Goal: Information Seeking & Learning: Learn about a topic

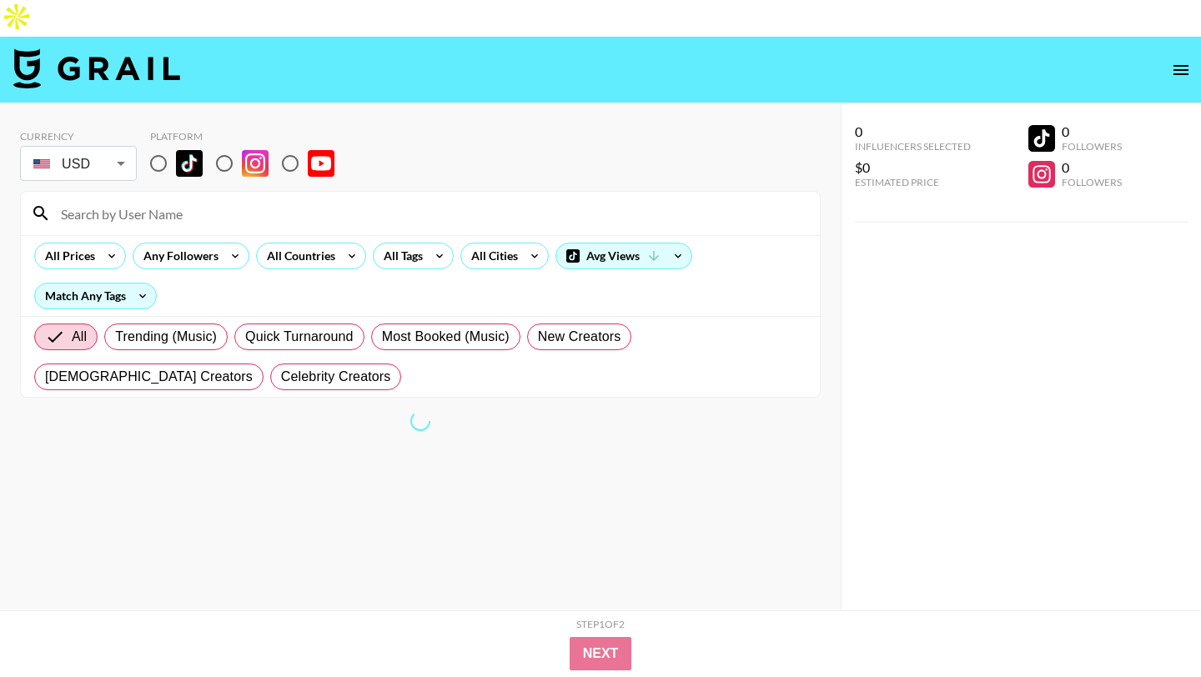
click at [223, 146] on input "radio" at bounding box center [224, 163] width 35 height 35
radio input "true"
click at [159, 146] on input "radio" at bounding box center [158, 163] width 35 height 35
radio input "true"
click at [198, 200] on input at bounding box center [430, 213] width 759 height 27
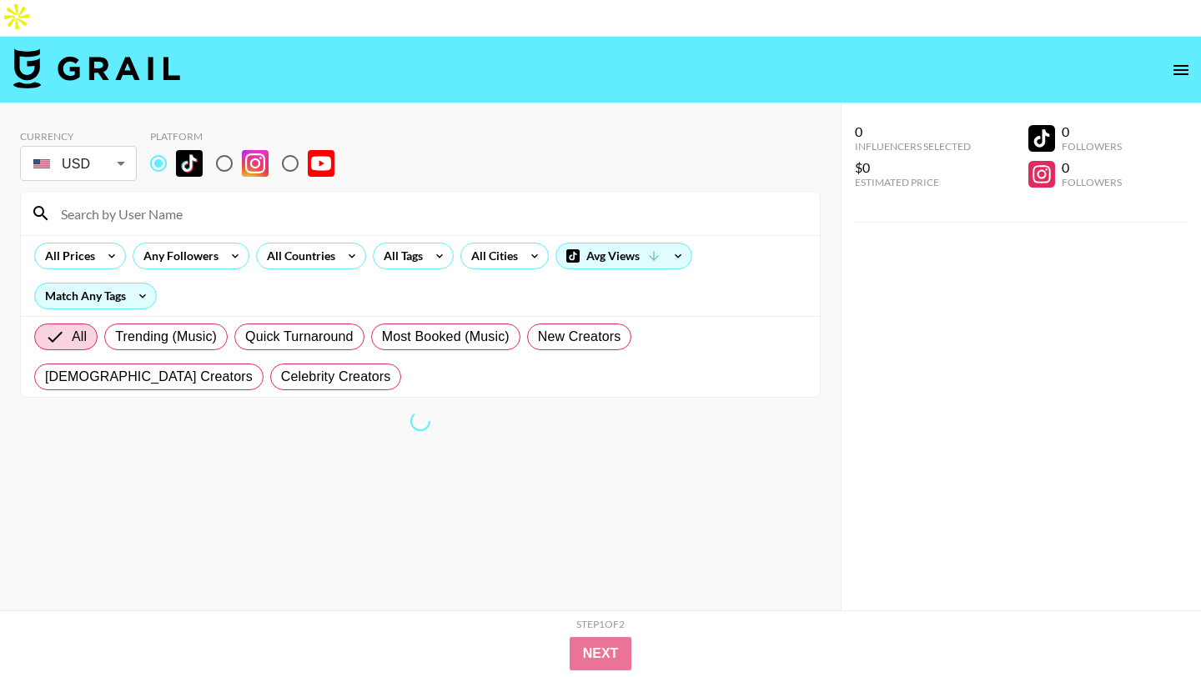
paste input "carochng"
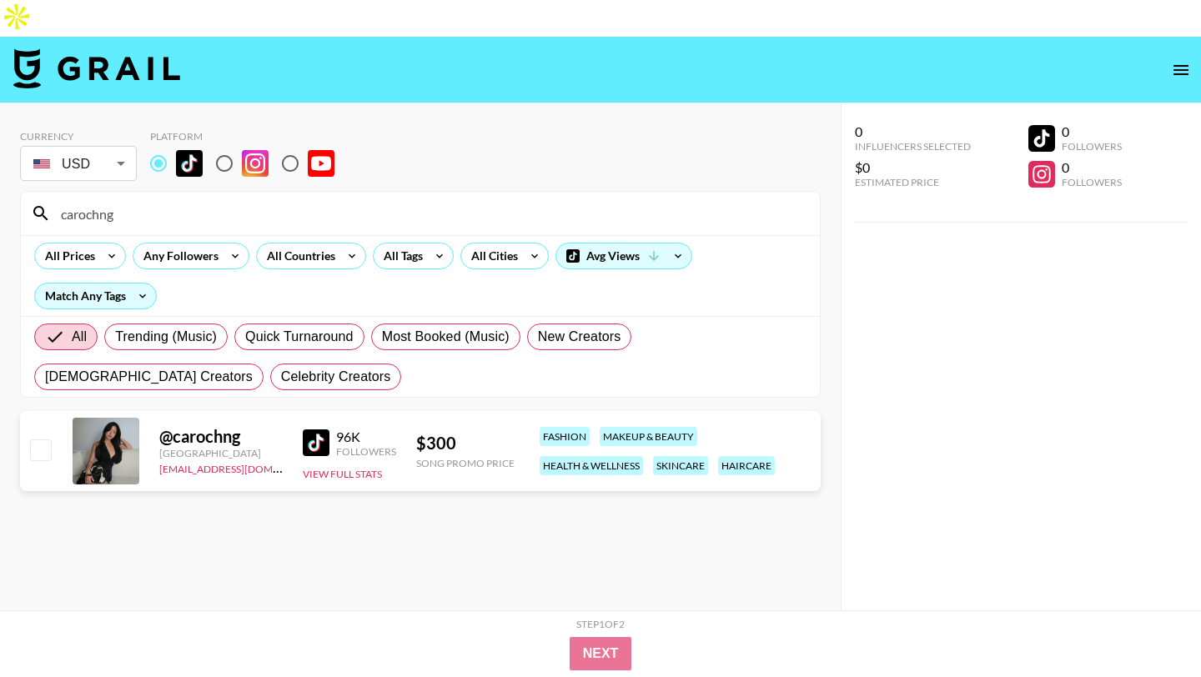
type input "carochng"
click at [305, 243] on div "All Countries" at bounding box center [298, 255] width 82 height 25
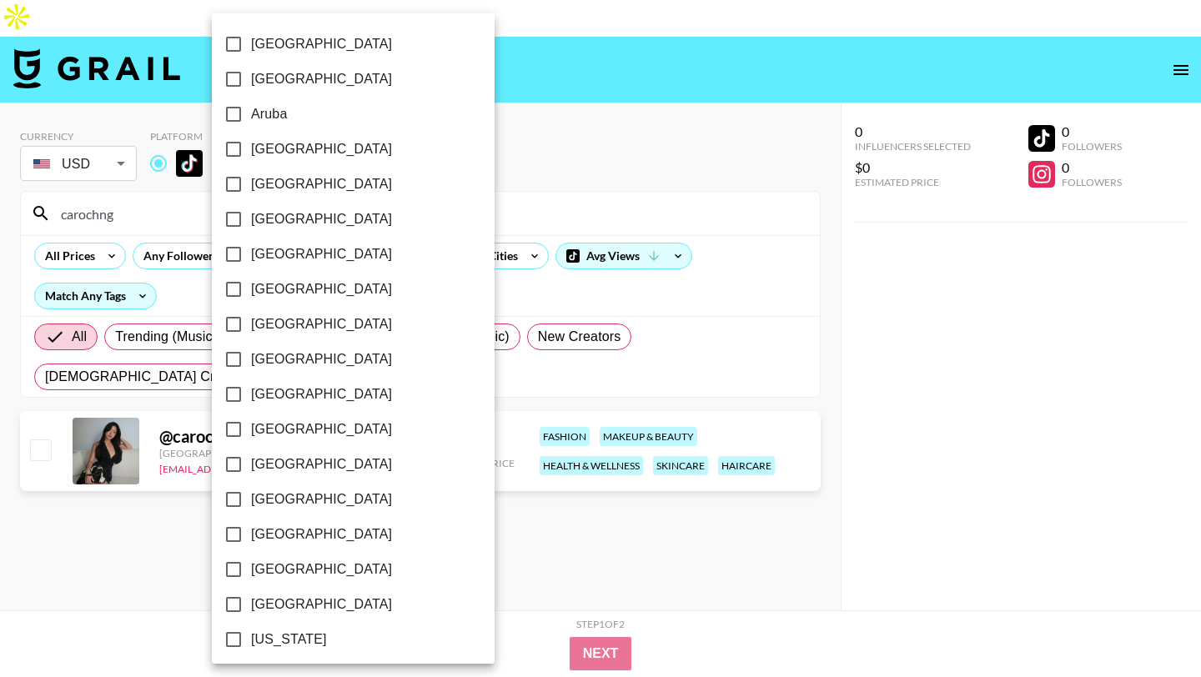
scroll to position [1267, 0]
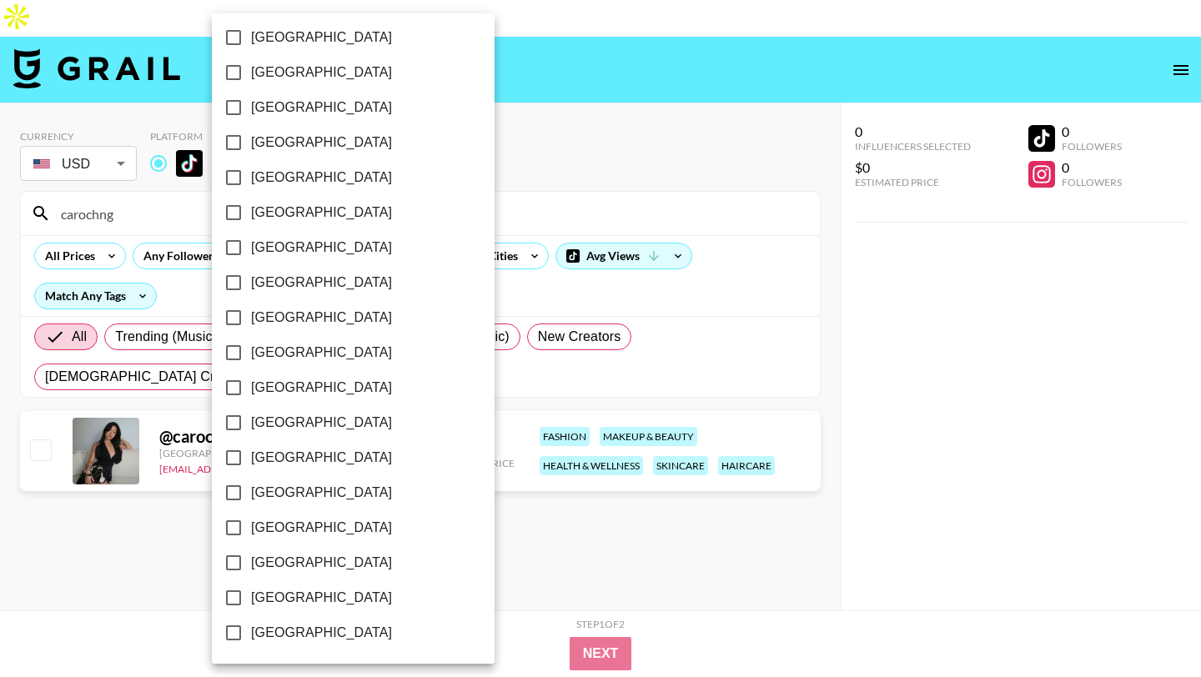
click at [308, 595] on span "[GEOGRAPHIC_DATA]" at bounding box center [321, 598] width 141 height 20
click at [251, 595] on input "[GEOGRAPHIC_DATA]" at bounding box center [233, 597] width 35 height 35
checkbox input "true"
click at [493, 133] on div at bounding box center [600, 338] width 1201 height 677
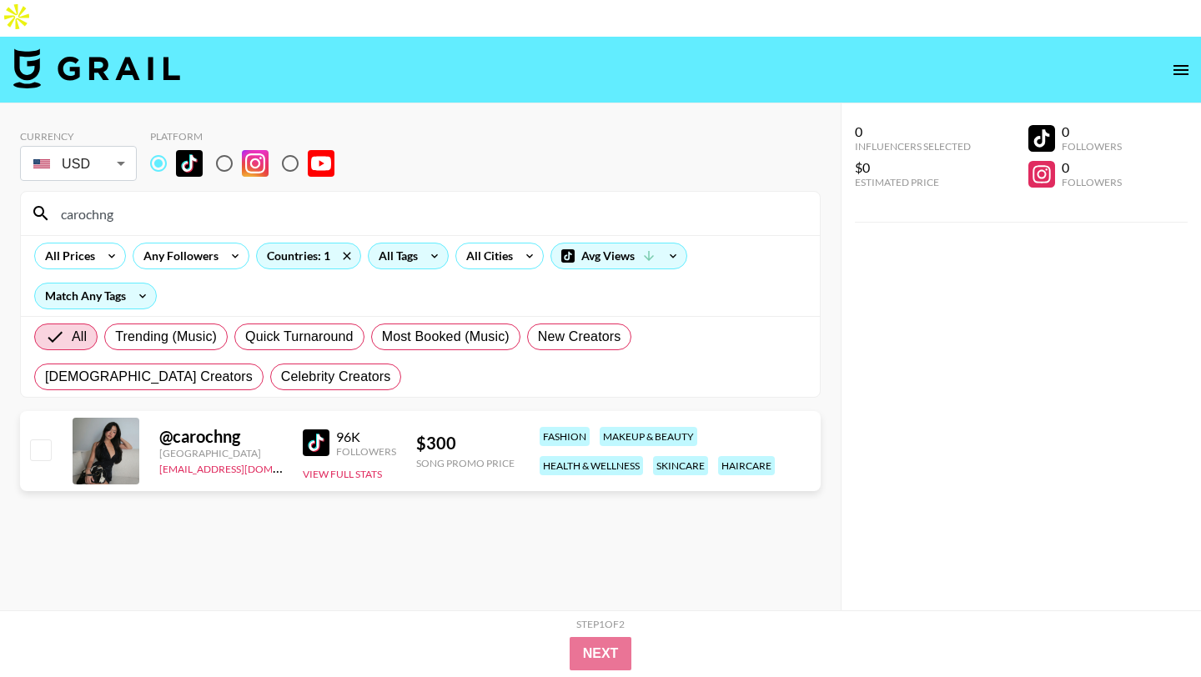
click at [395, 243] on div "All Tags" at bounding box center [395, 255] width 53 height 25
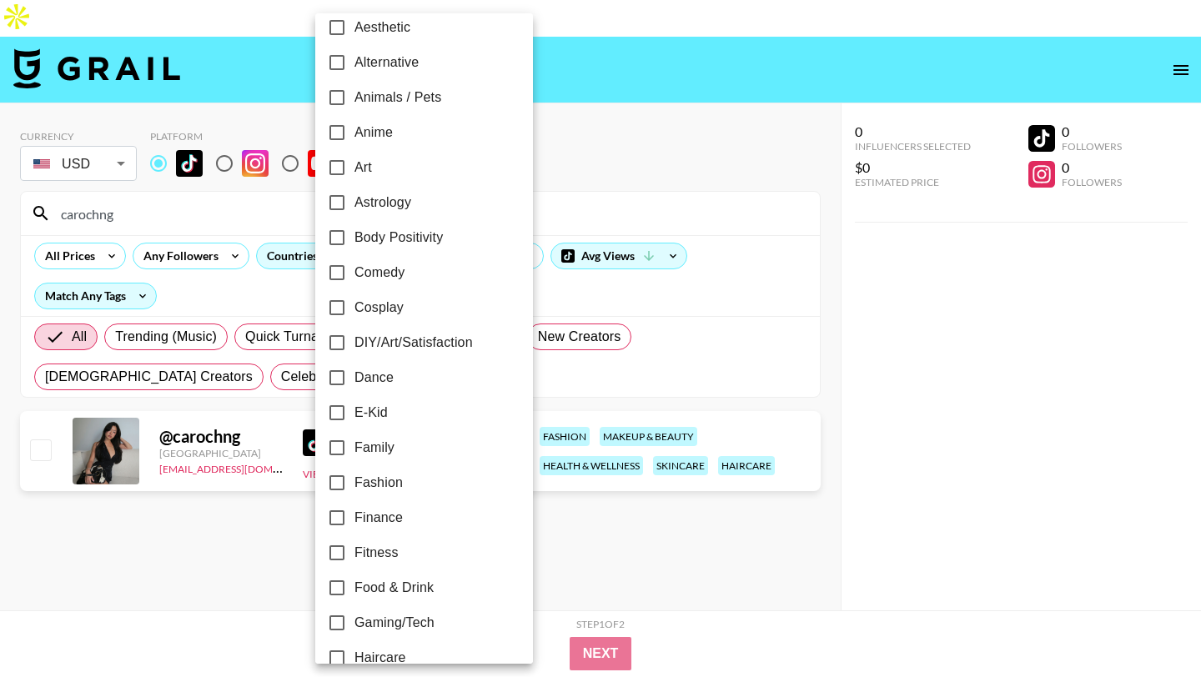
scroll to position [489, 0]
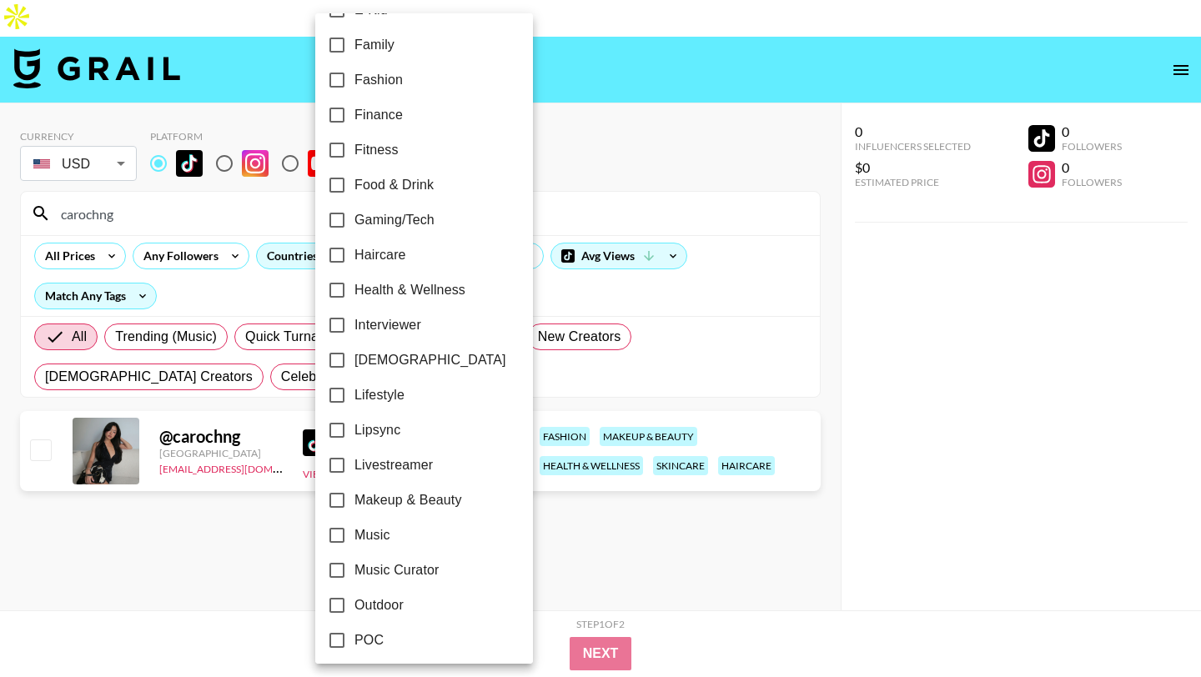
click at [393, 428] on span "Lipsync" at bounding box center [377, 430] width 46 height 20
click at [354, 428] on input "Lipsync" at bounding box center [336, 430] width 35 height 35
checkbox input "true"
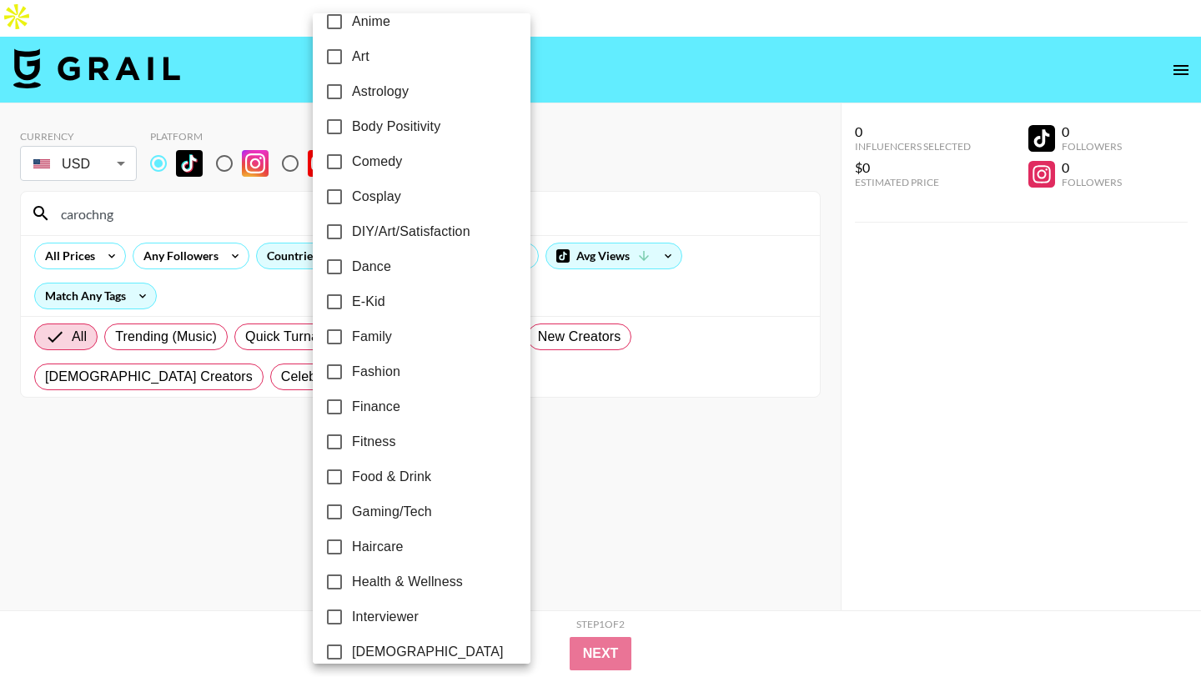
scroll to position [275, 0]
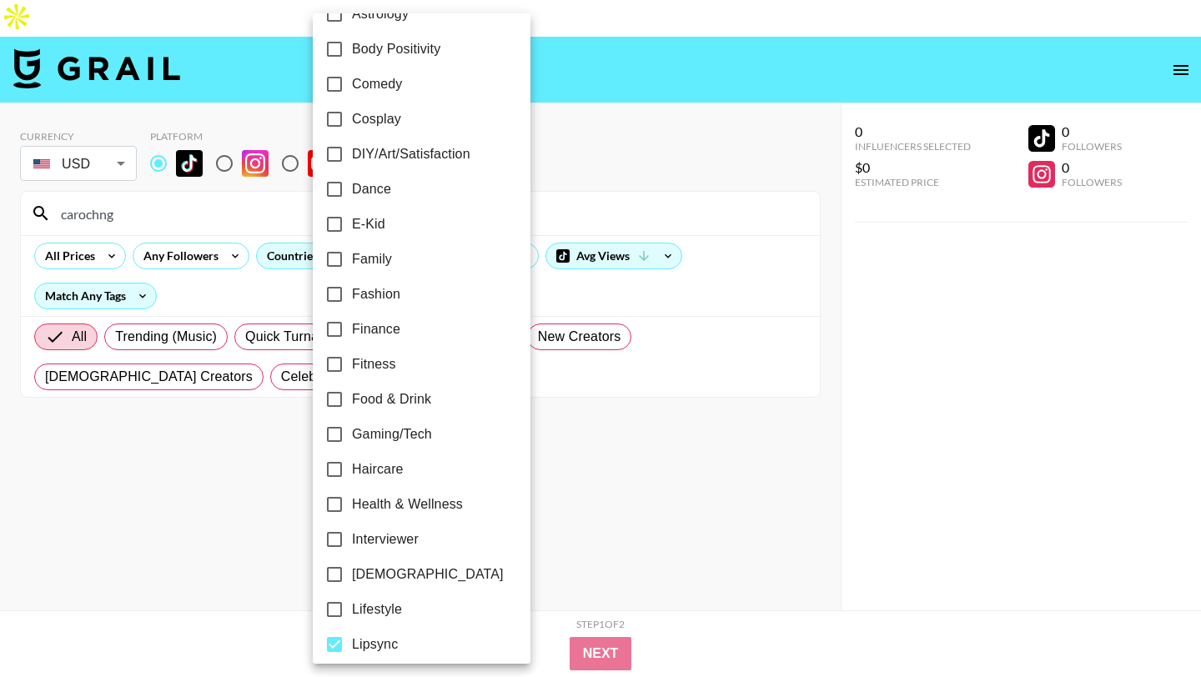
click at [397, 295] on span "Fashion" at bounding box center [376, 294] width 48 height 20
click at [352, 295] on input "Fashion" at bounding box center [334, 294] width 35 height 35
checkbox input "true"
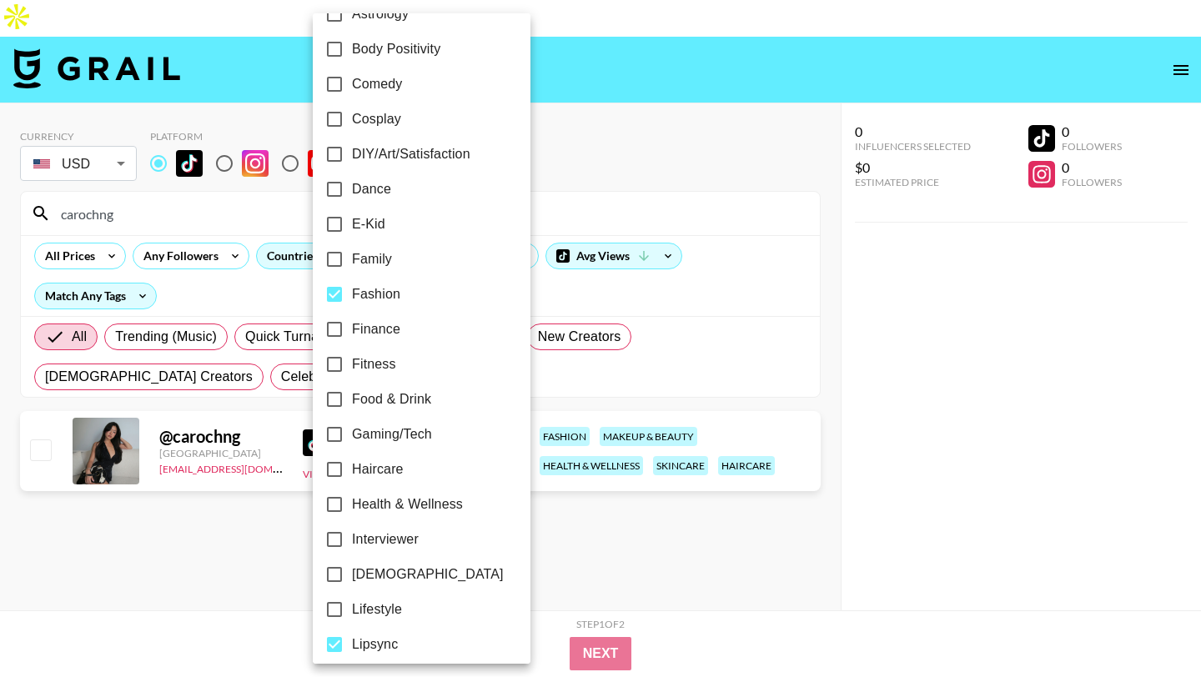
click at [585, 76] on div at bounding box center [600, 338] width 1201 height 677
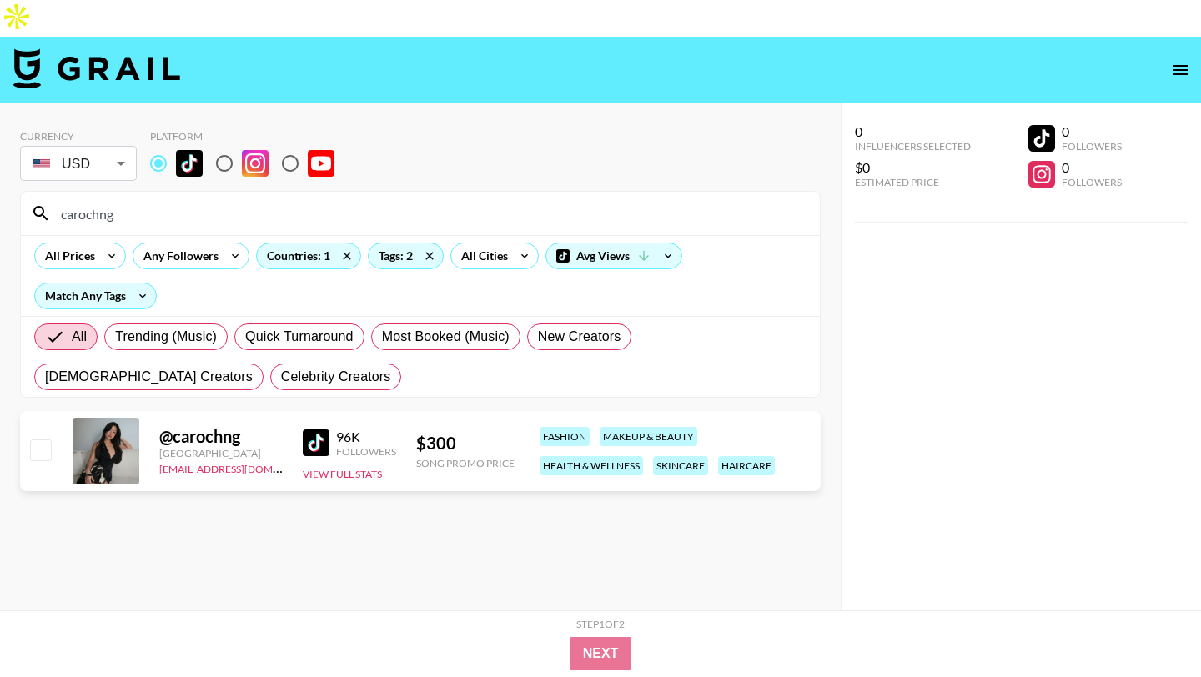
click at [247, 200] on input "carochng" at bounding box center [430, 213] width 759 height 27
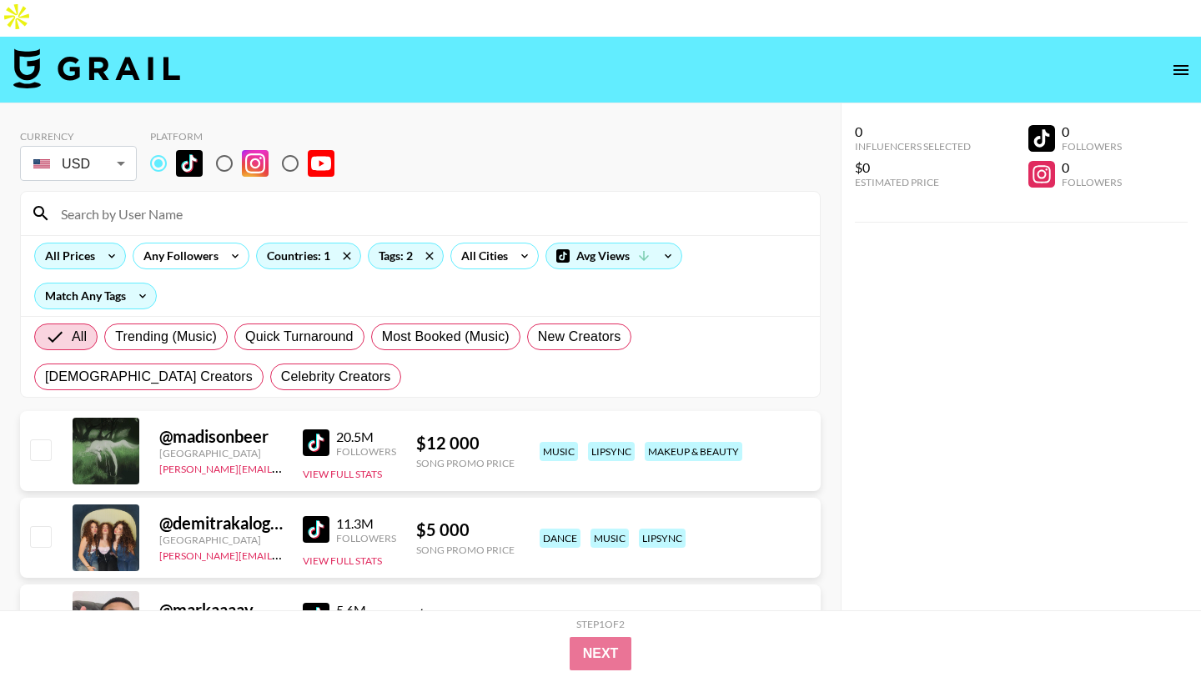
click at [87, 243] on div "All Prices" at bounding box center [66, 255] width 63 height 25
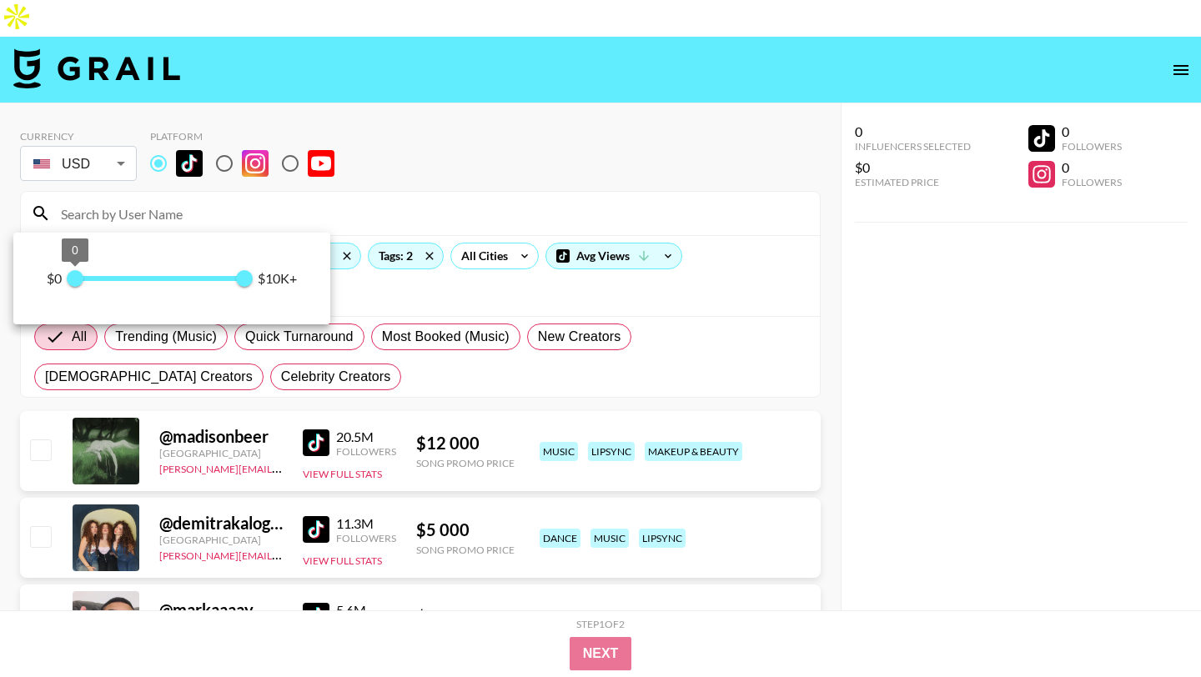
click at [83, 277] on span "0" at bounding box center [75, 278] width 17 height 17
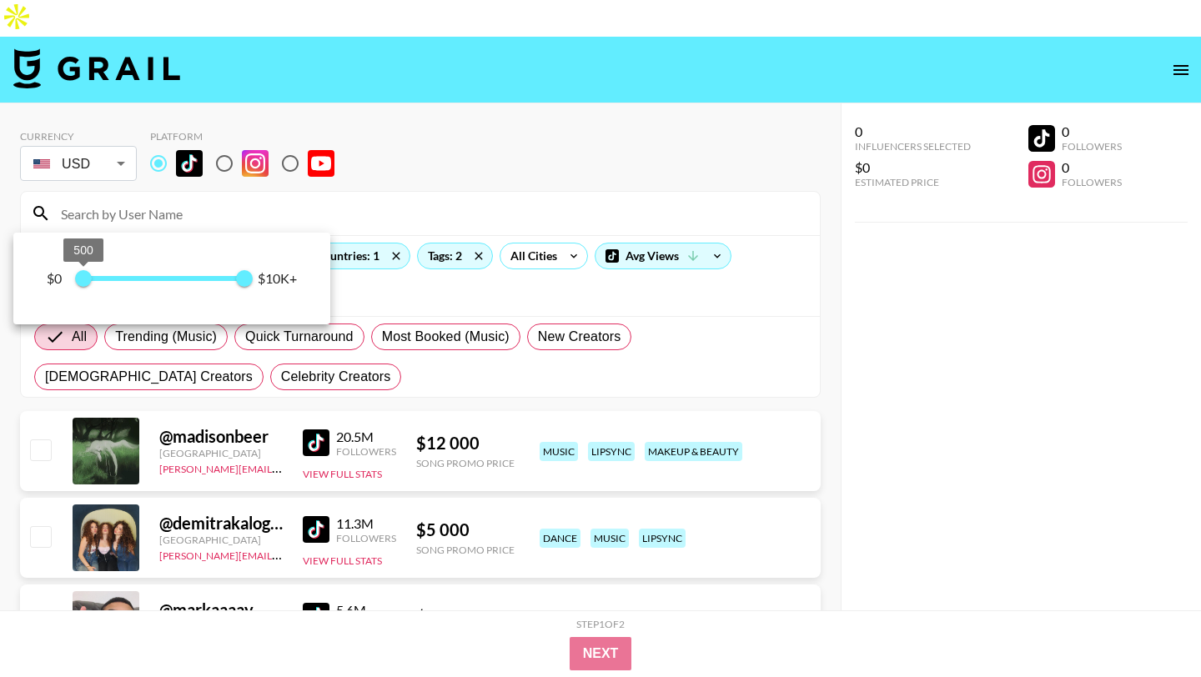
type input "0"
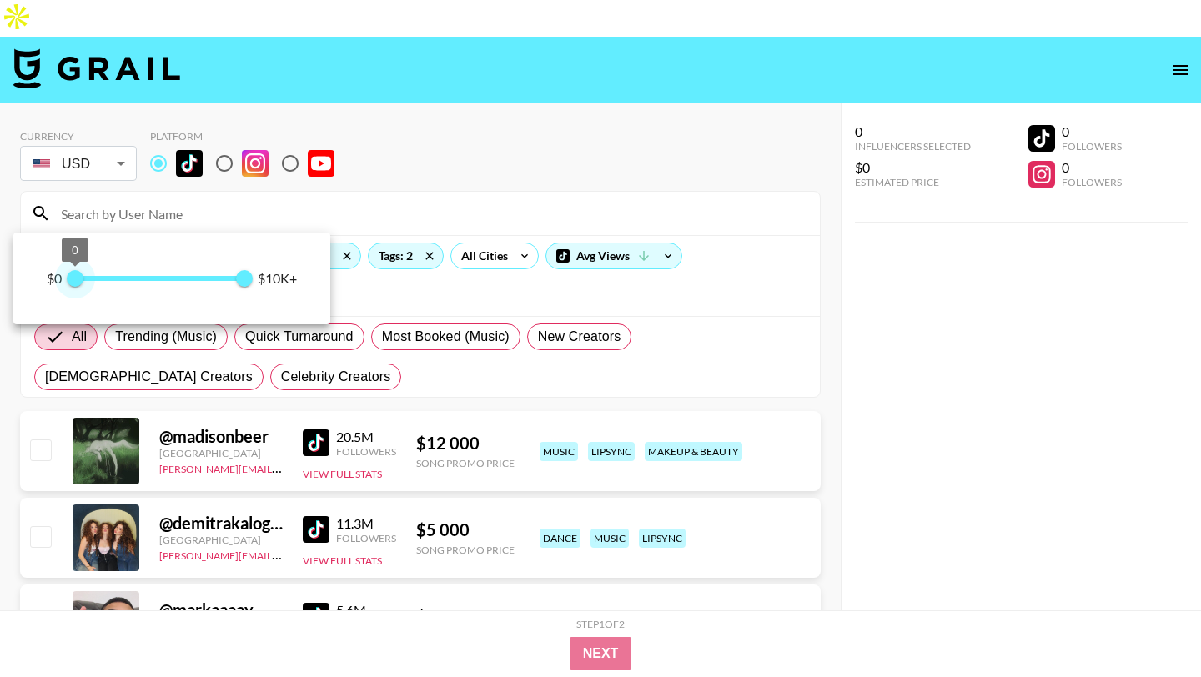
drag, startPoint x: 84, startPoint y: 277, endPoint x: 71, endPoint y: 275, distance: 13.4
click at [71, 275] on span "0" at bounding box center [75, 278] width 17 height 17
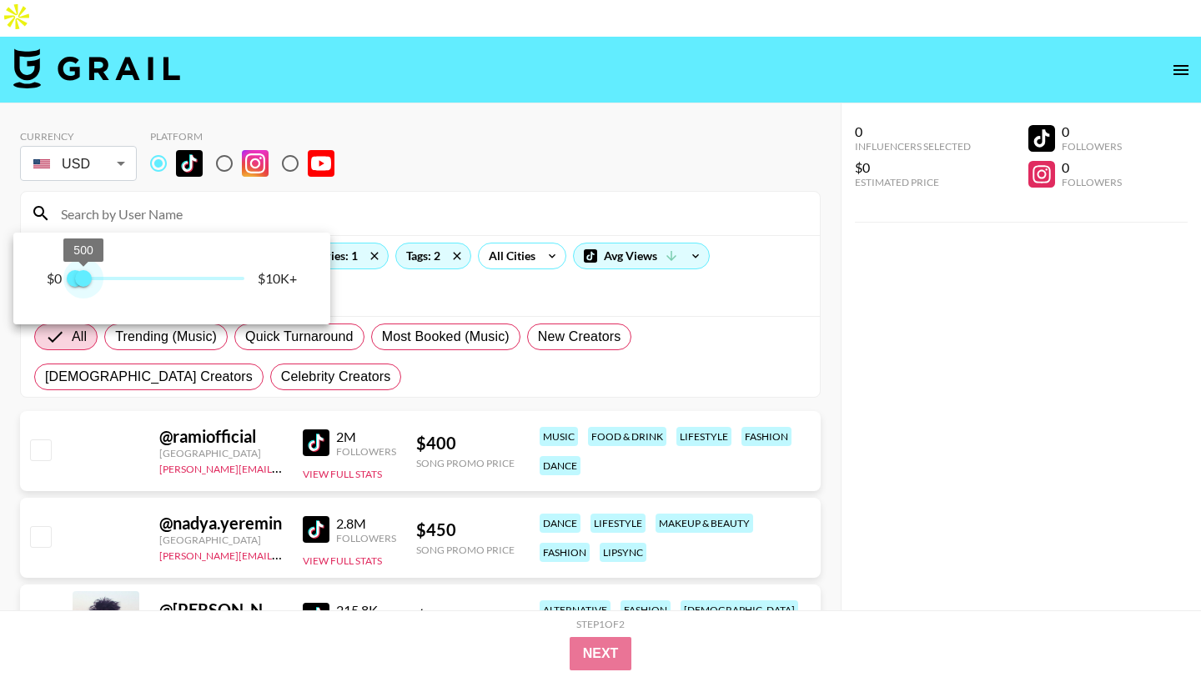
type input "250"
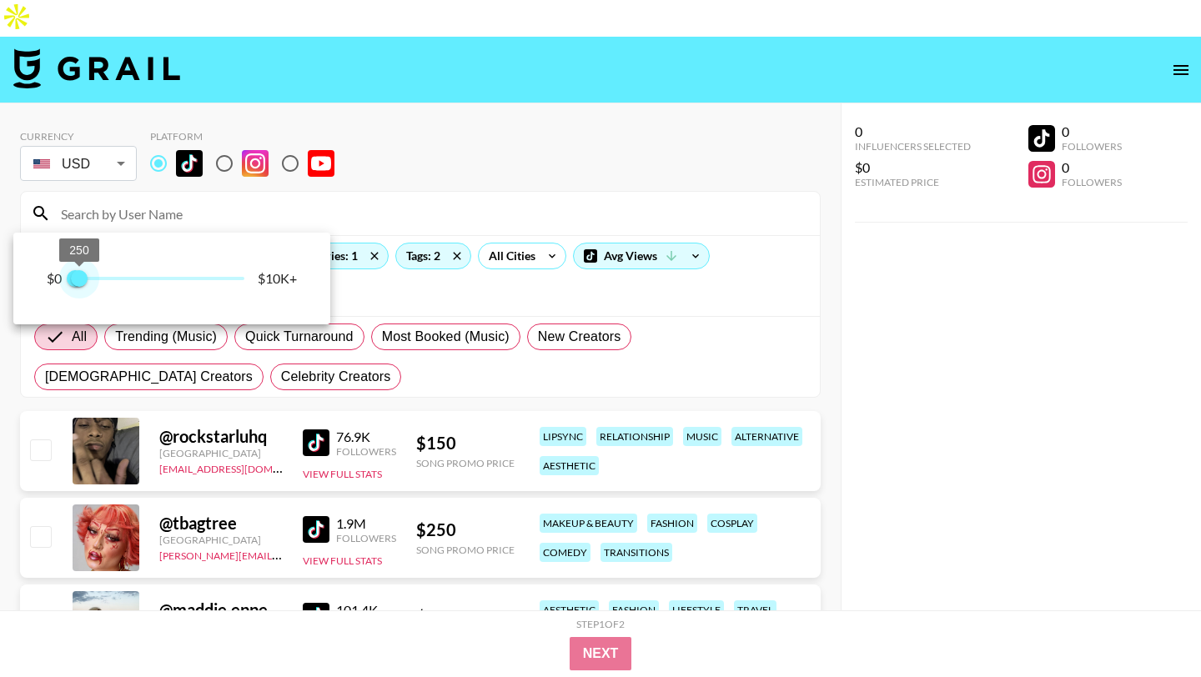
drag, startPoint x: 246, startPoint y: 284, endPoint x: 79, endPoint y: 283, distance: 166.8
click at [79, 283] on span "250" at bounding box center [79, 278] width 17 height 17
click at [444, 101] on div at bounding box center [600, 338] width 1201 height 677
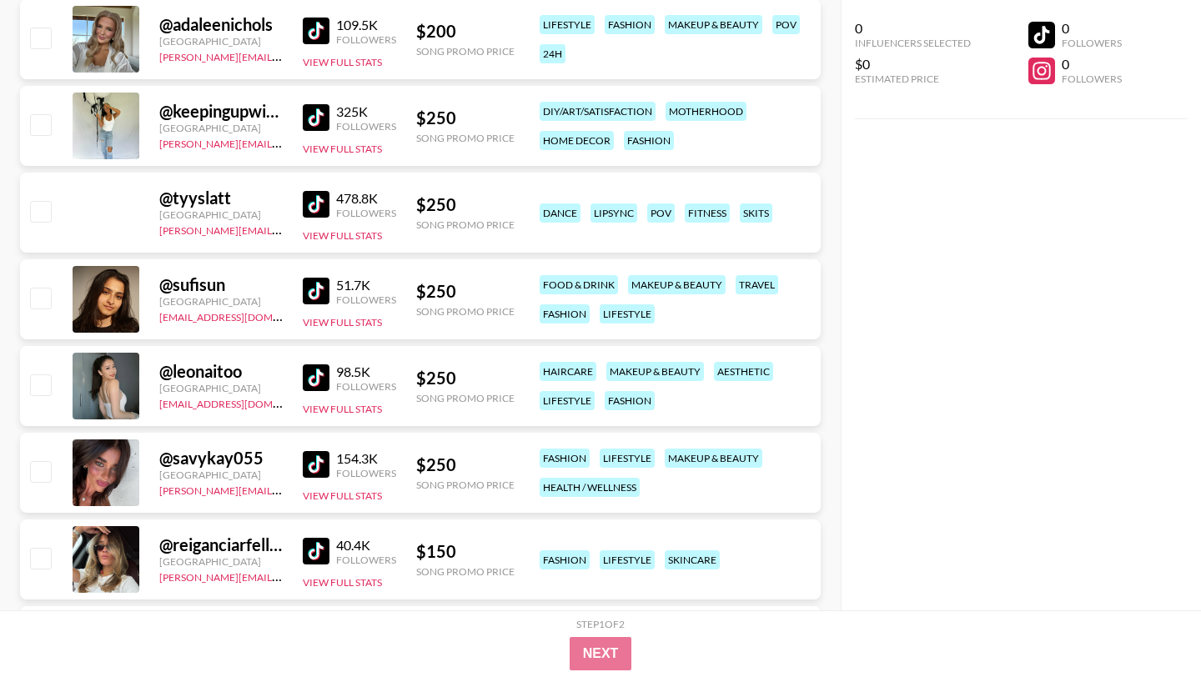
scroll to position [1909, 0]
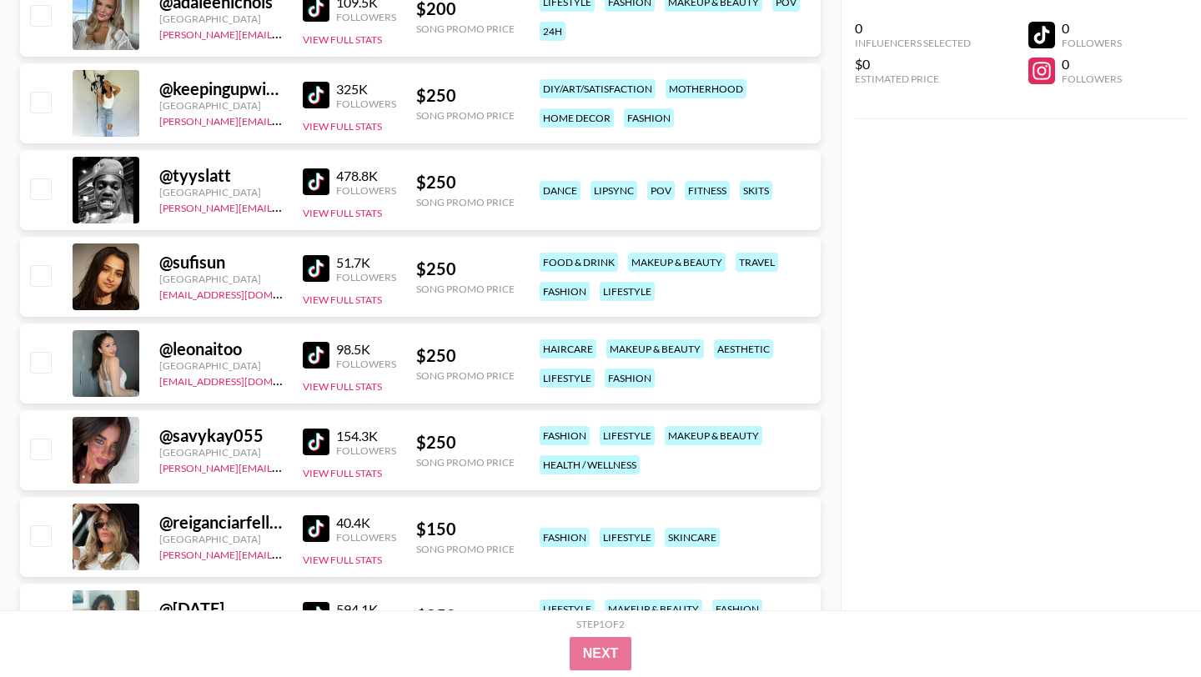
click at [312, 342] on img at bounding box center [316, 355] width 27 height 27
click at [314, 429] on img at bounding box center [316, 442] width 27 height 27
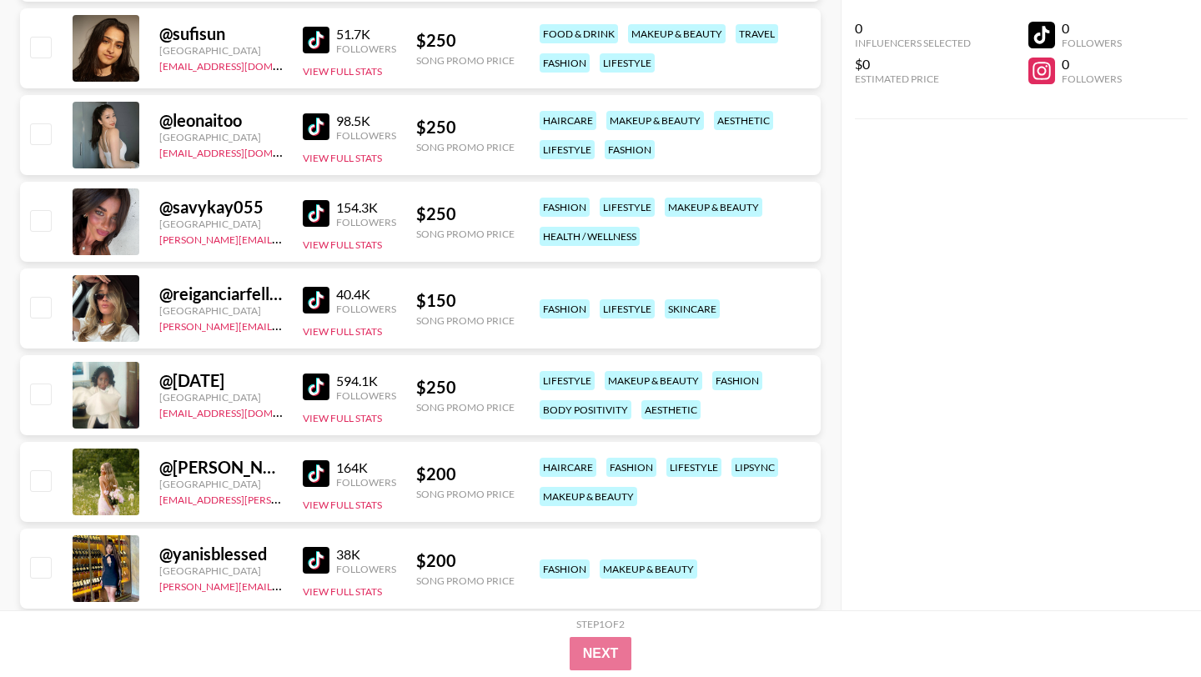
scroll to position [2303, 0]
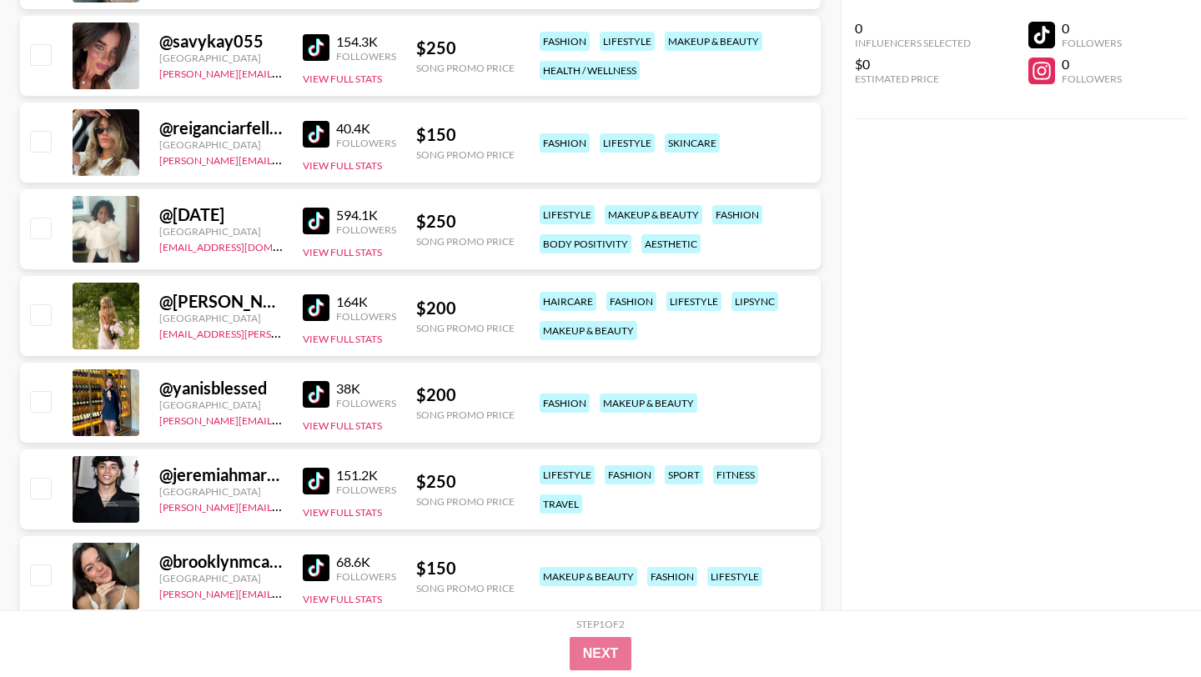
click at [319, 121] on img at bounding box center [316, 134] width 27 height 27
click at [319, 381] on img at bounding box center [316, 394] width 27 height 27
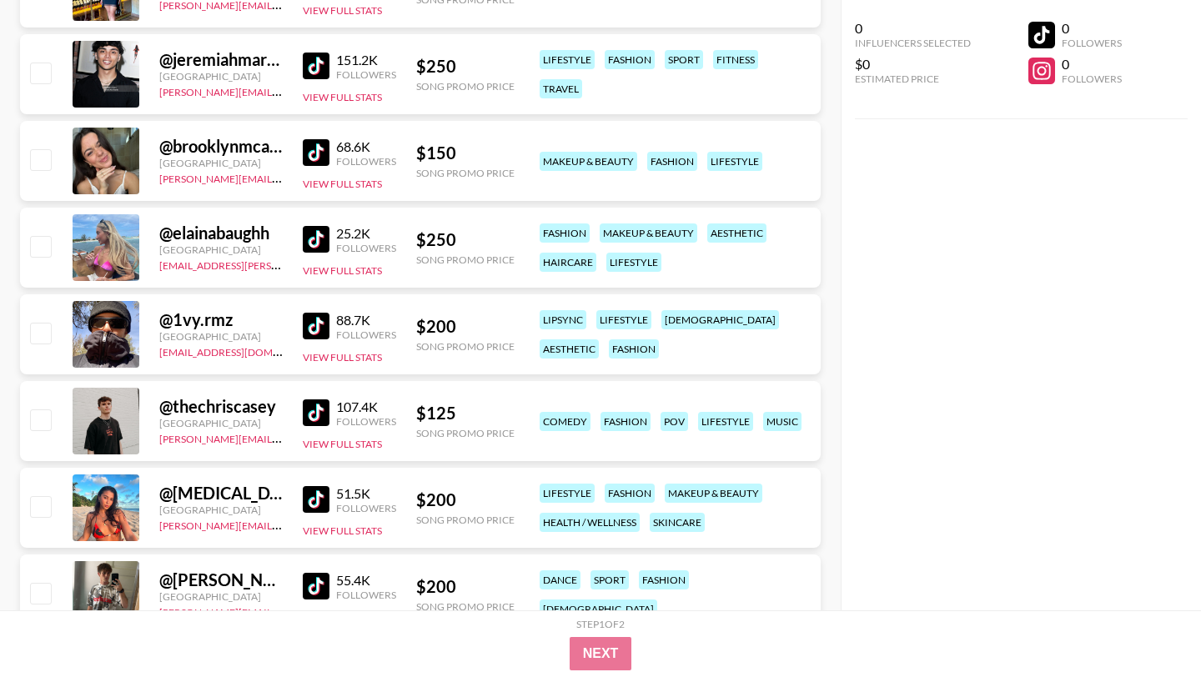
scroll to position [2838, 0]
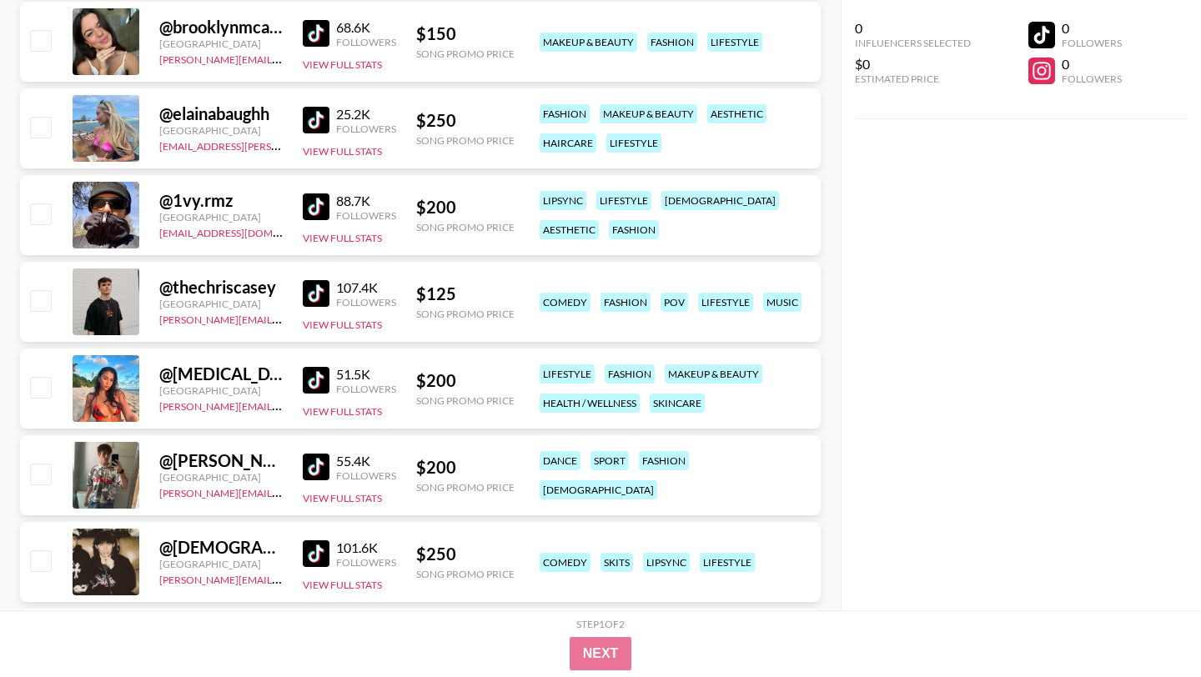
click at [319, 367] on img at bounding box center [316, 380] width 27 height 27
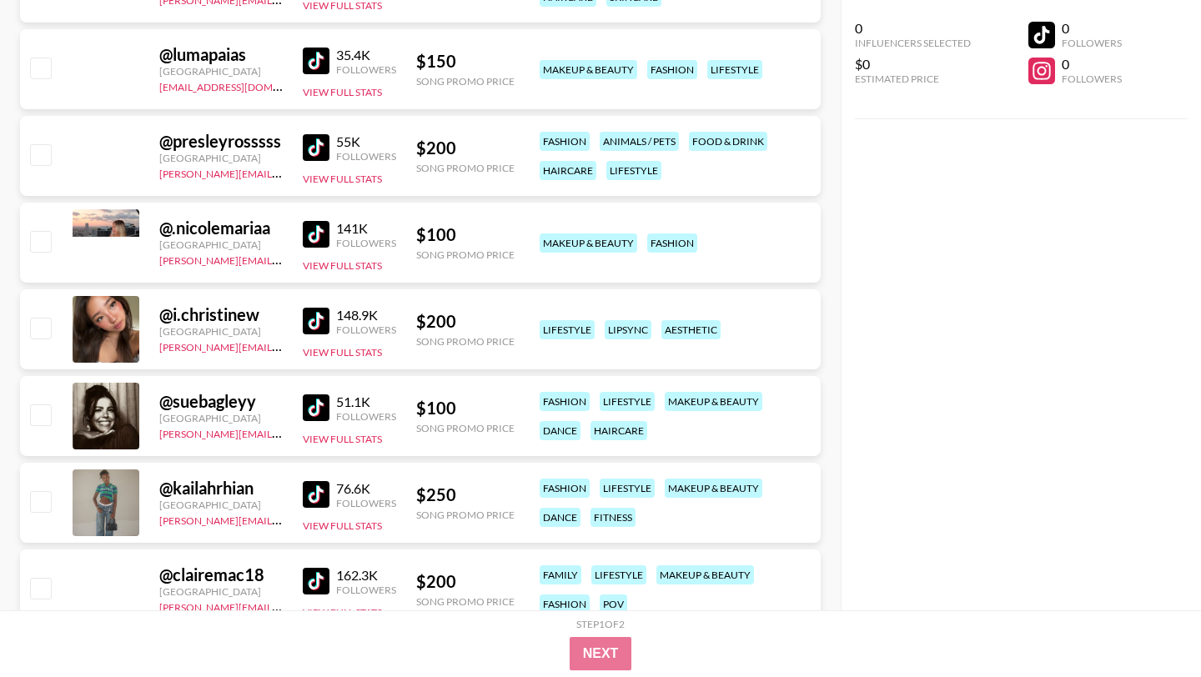
scroll to position [5119, 0]
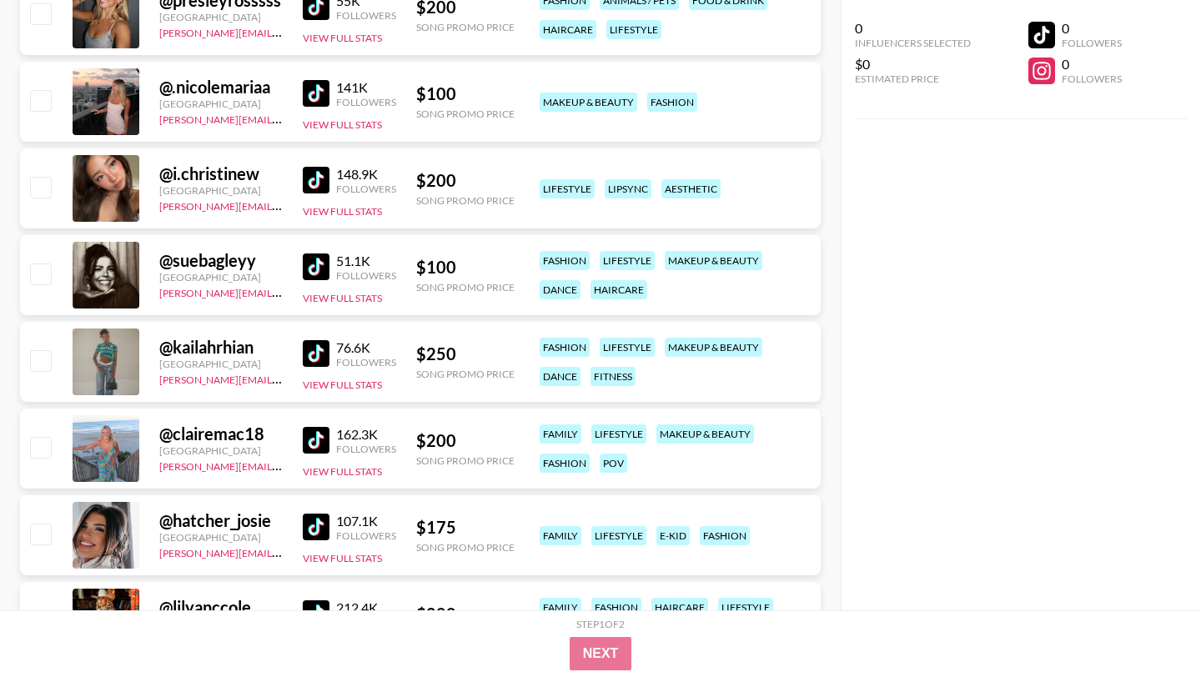
click at [313, 340] on img at bounding box center [316, 353] width 27 height 27
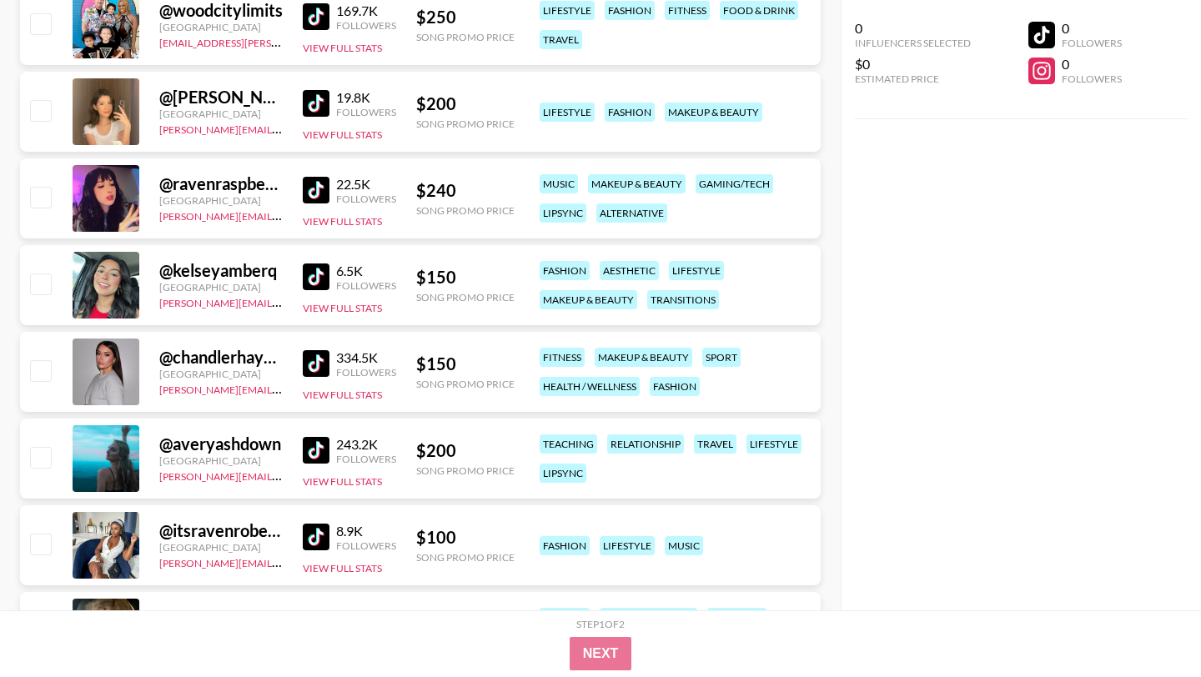
scroll to position [7156, 0]
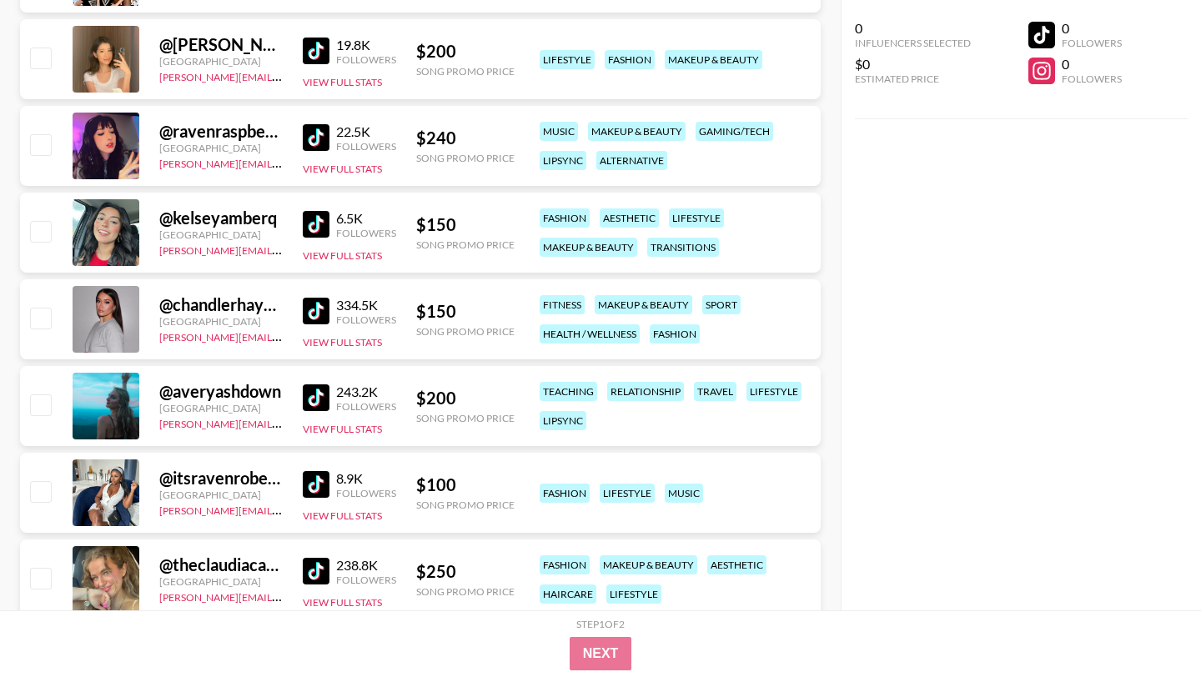
click at [317, 471] on img at bounding box center [316, 484] width 27 height 27
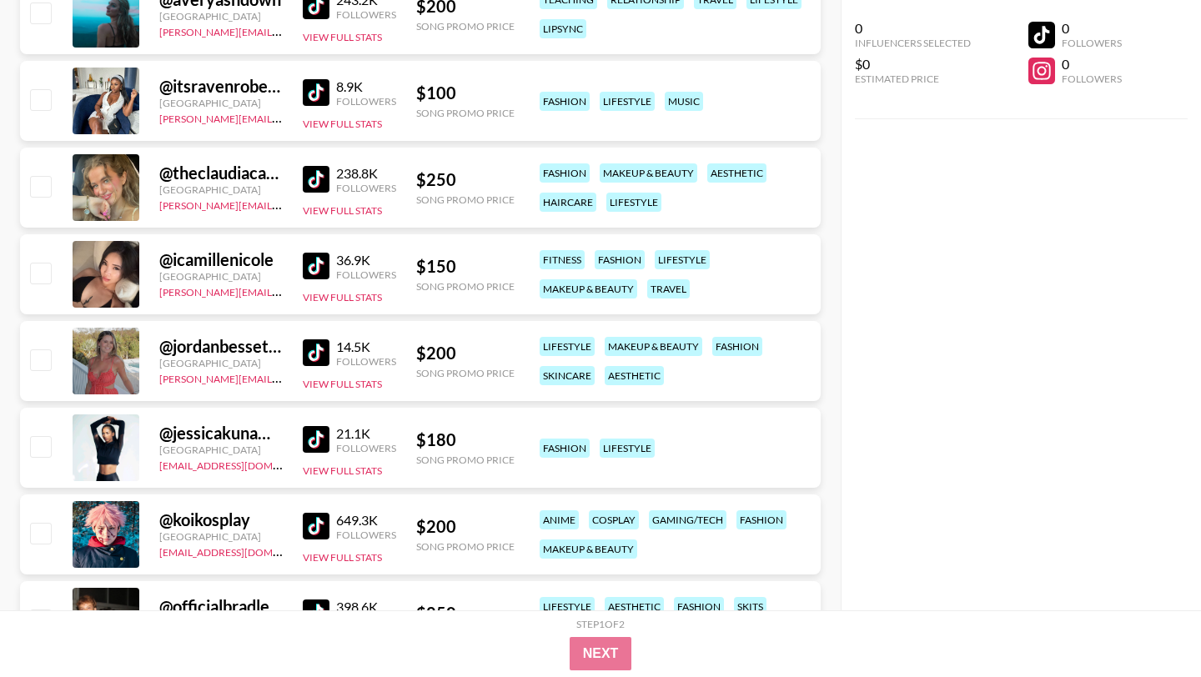
click at [313, 253] on img at bounding box center [316, 266] width 27 height 27
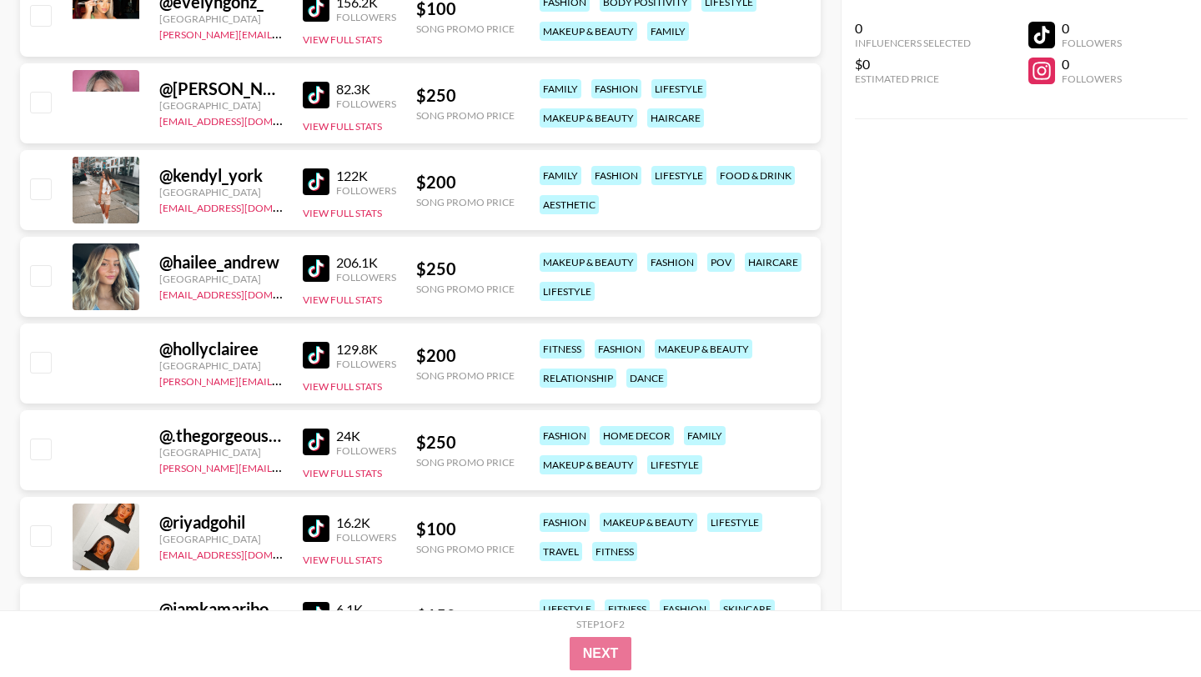
scroll to position [10111, 0]
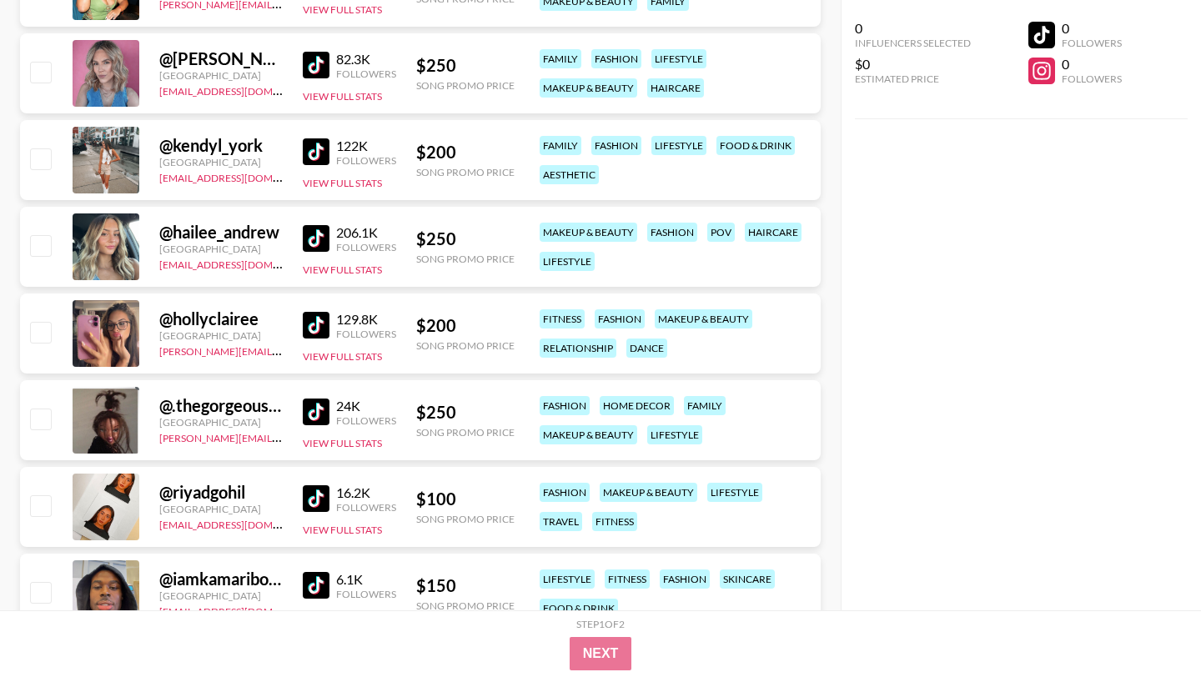
click at [319, 399] on img at bounding box center [316, 412] width 27 height 27
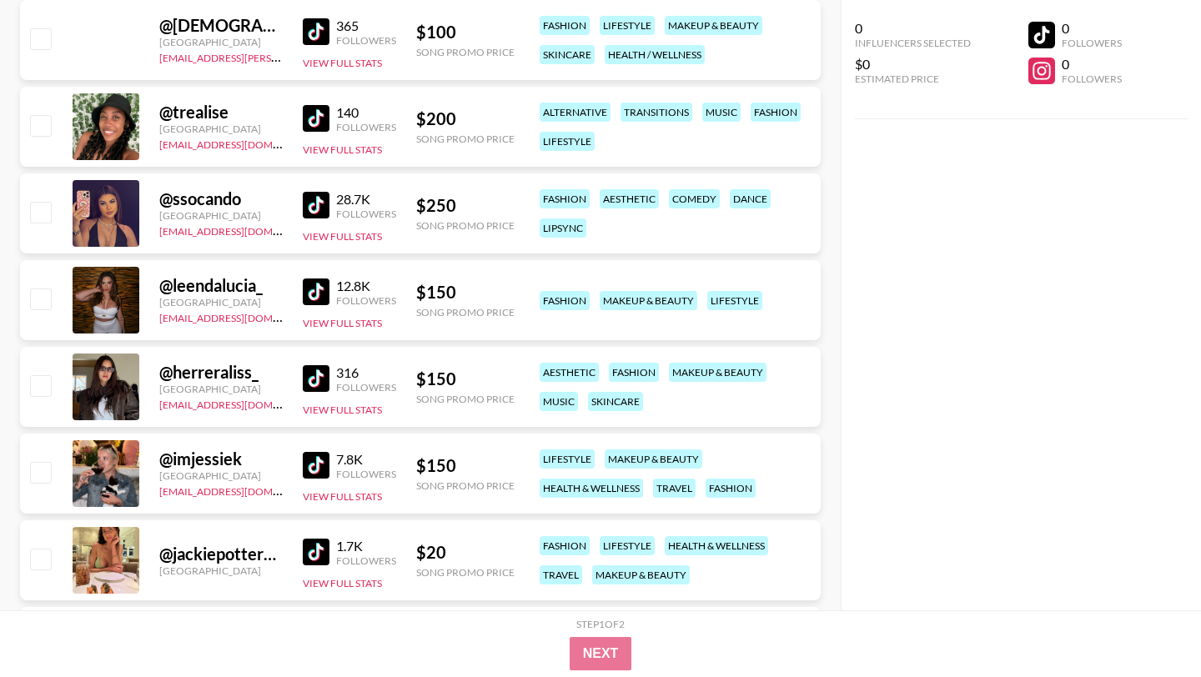
scroll to position [14749, 0]
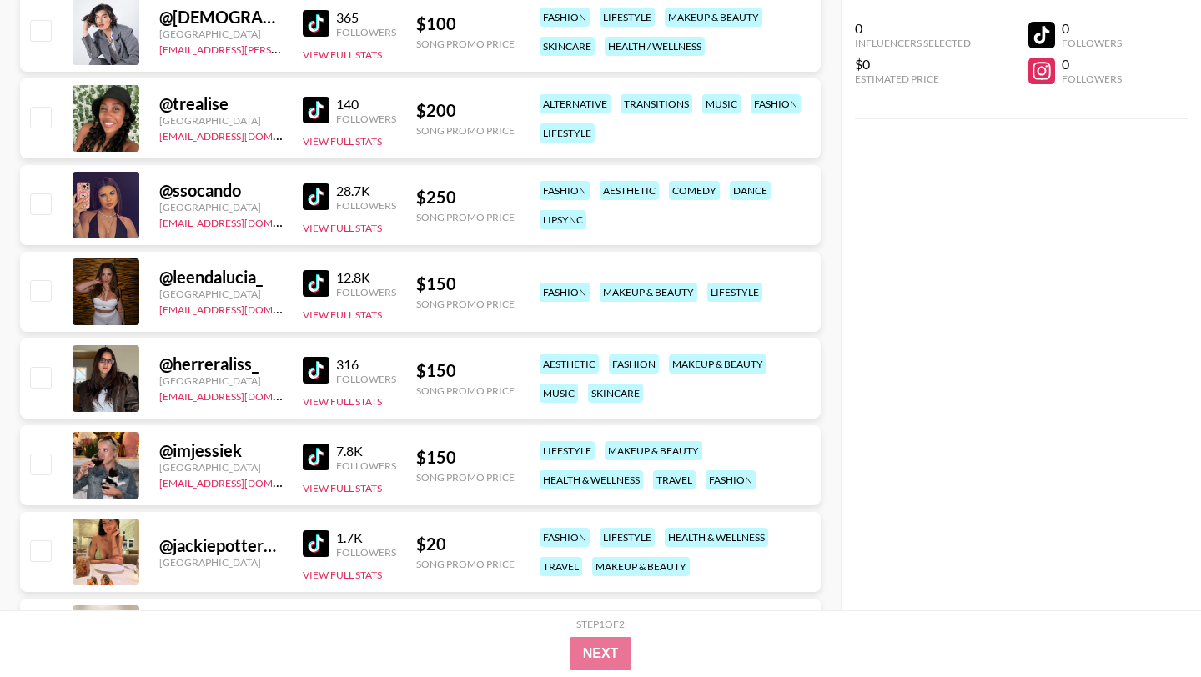
click at [303, 357] on img at bounding box center [316, 370] width 27 height 27
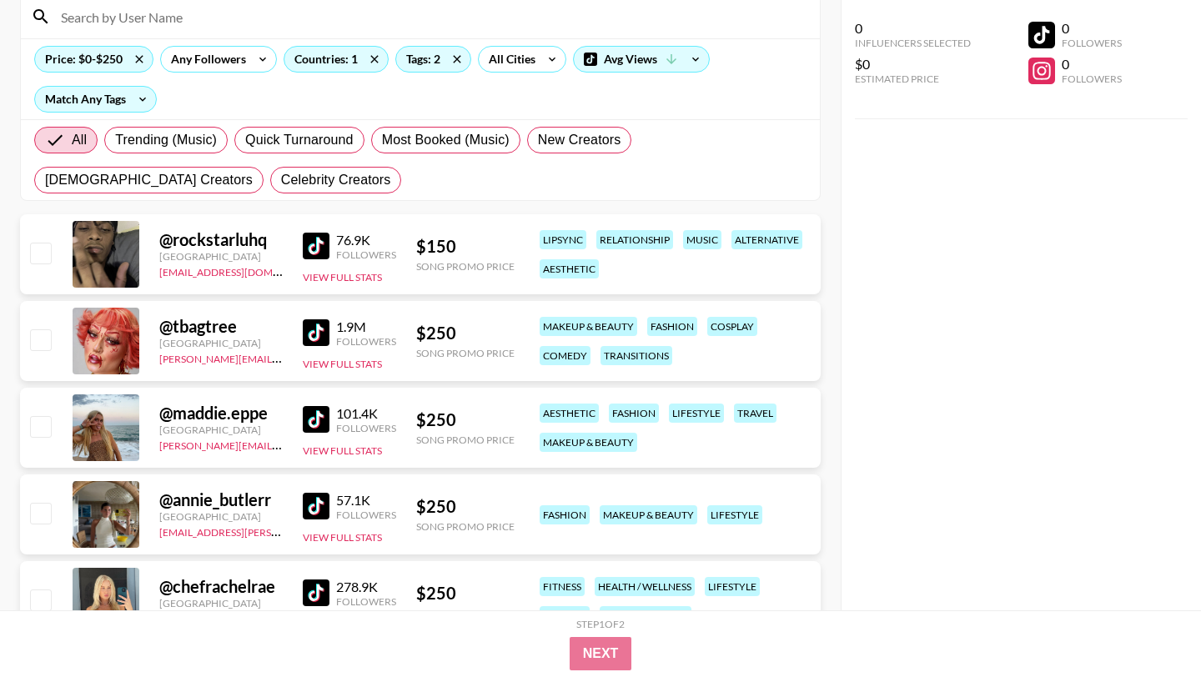
scroll to position [0, 0]
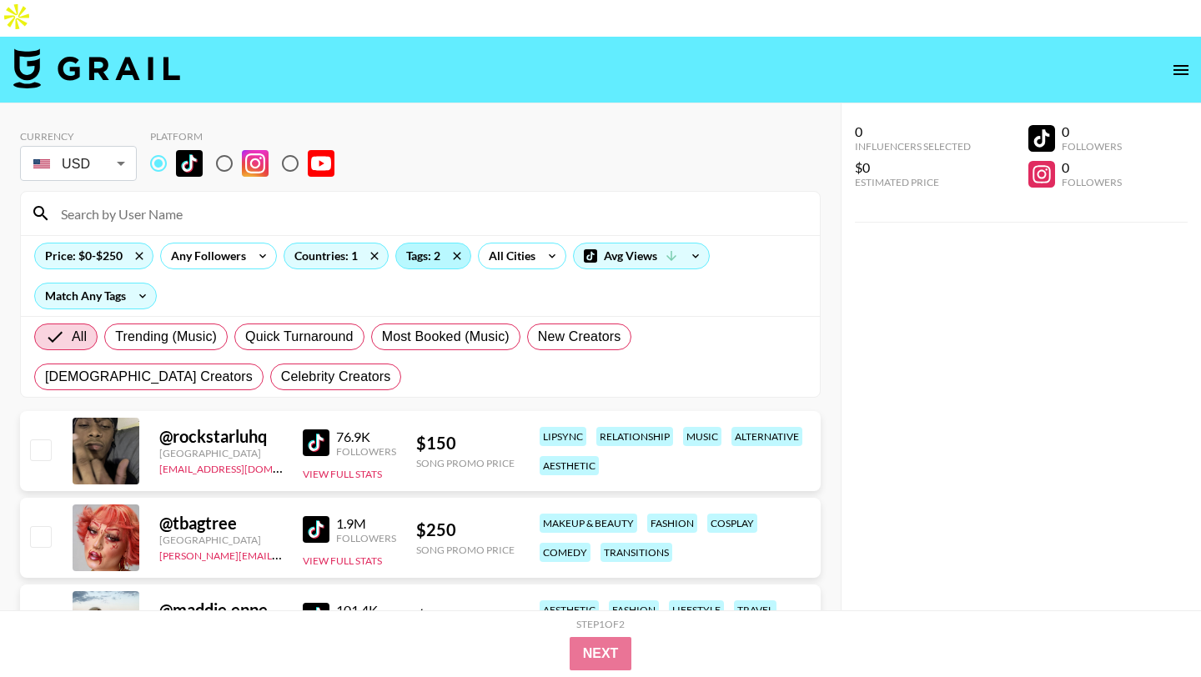
click at [420, 243] on div "Tags: 2" at bounding box center [433, 255] width 74 height 25
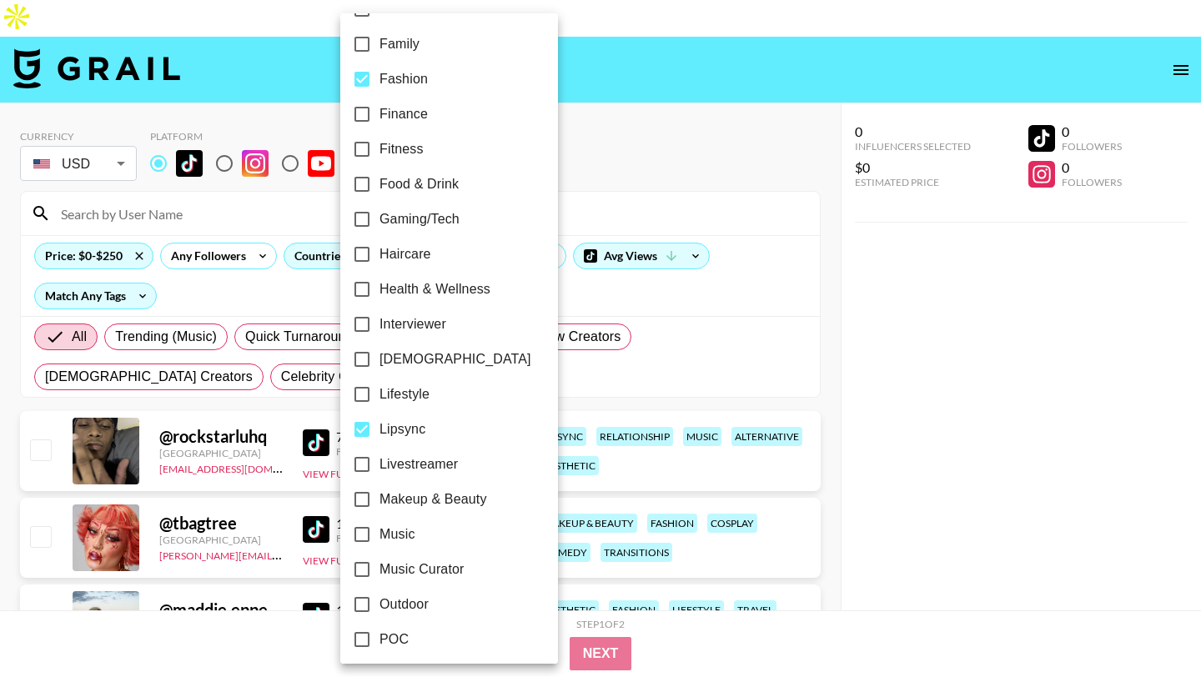
scroll to position [498, 0]
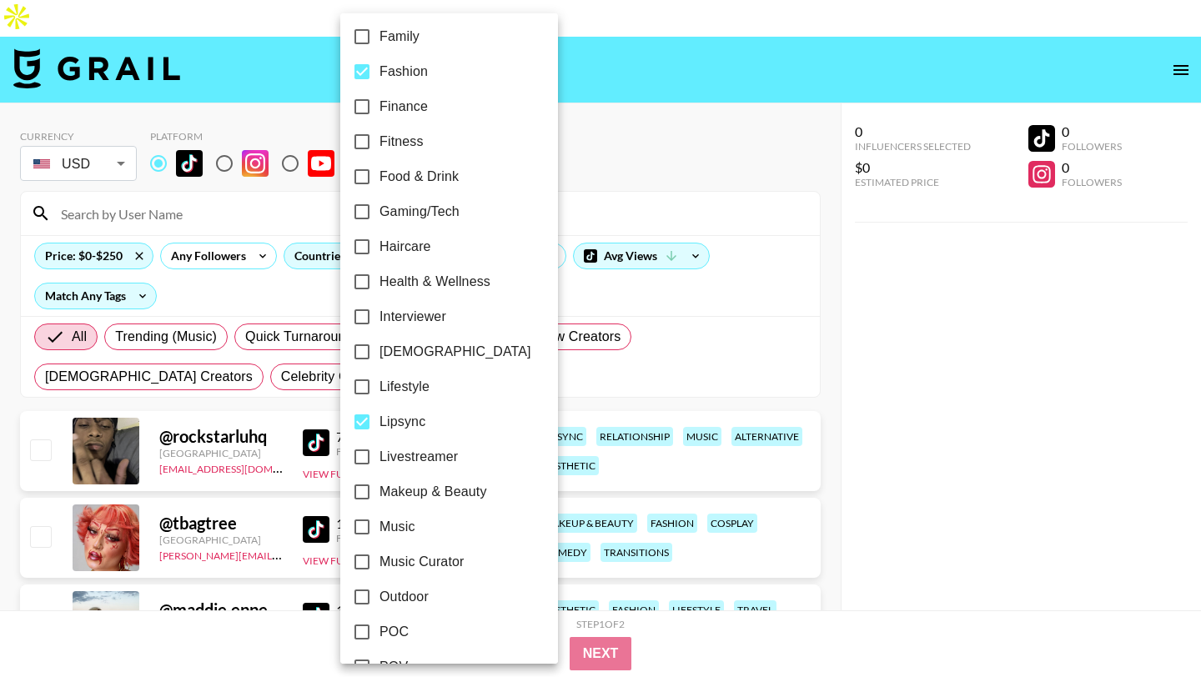
click at [462, 484] on span "Makeup & Beauty" at bounding box center [433, 492] width 108 height 20
click at [379, 484] on input "Makeup & Beauty" at bounding box center [361, 491] width 35 height 35
checkbox input "true"
click at [407, 419] on span "Lipsync" at bounding box center [402, 422] width 46 height 20
click at [379, 419] on input "Lipsync" at bounding box center [361, 421] width 35 height 35
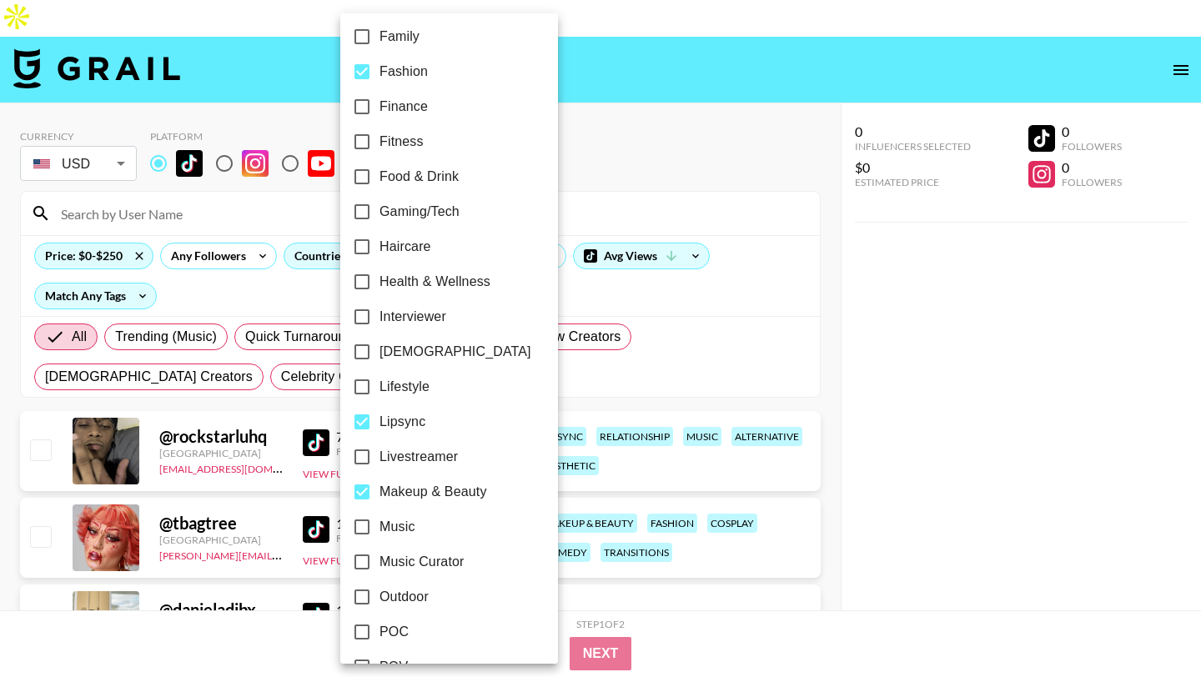
checkbox input "false"
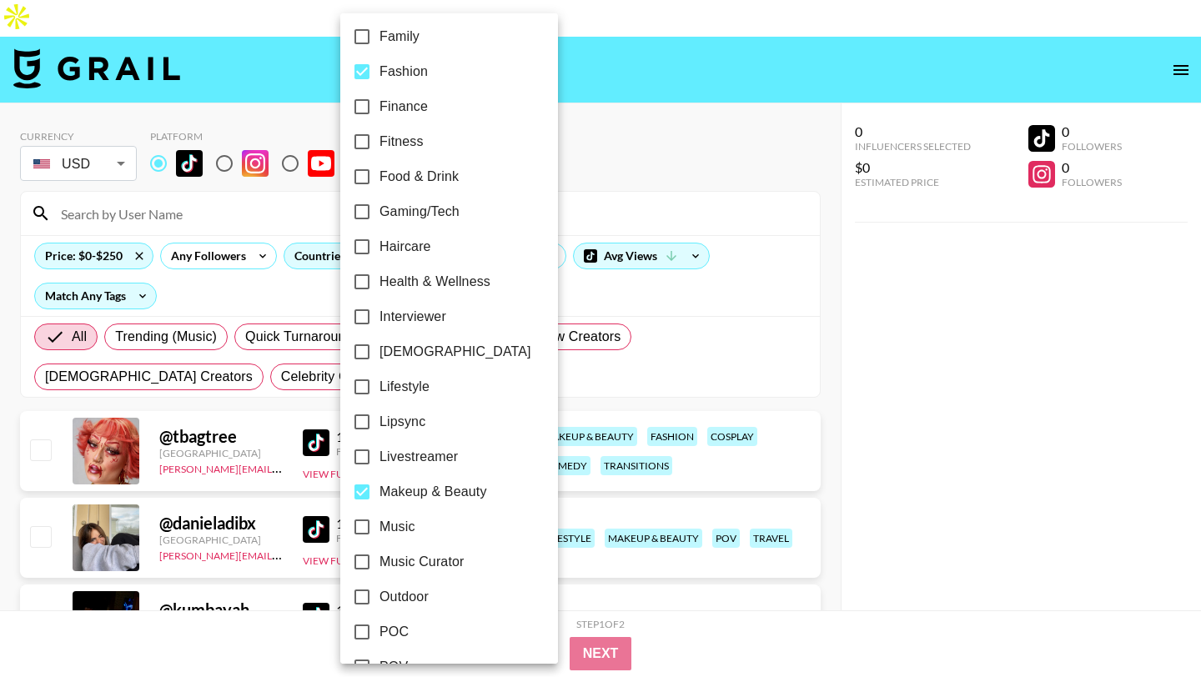
click at [622, 187] on div at bounding box center [600, 338] width 1201 height 677
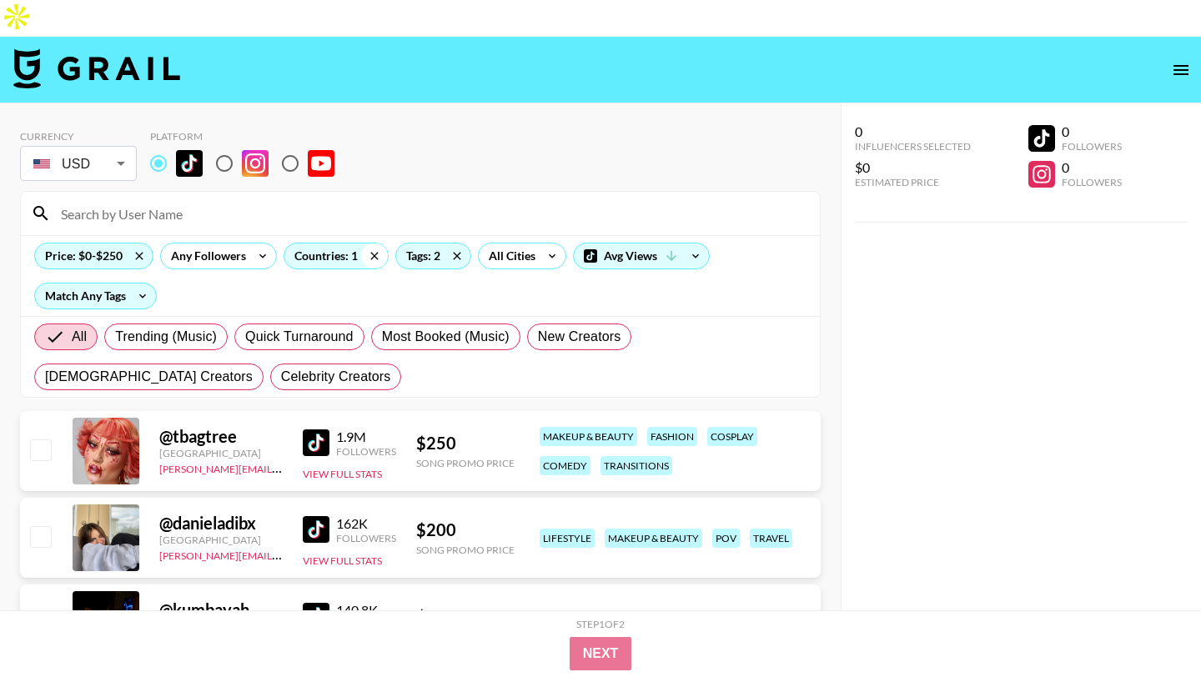
click at [372, 252] on icon at bounding box center [374, 256] width 8 height 8
click at [316, 235] on div "Price: $0-$250 Any Followers Countries: 1 Tags: 2 All Cities Avg Views Match An…" at bounding box center [420, 275] width 799 height 81
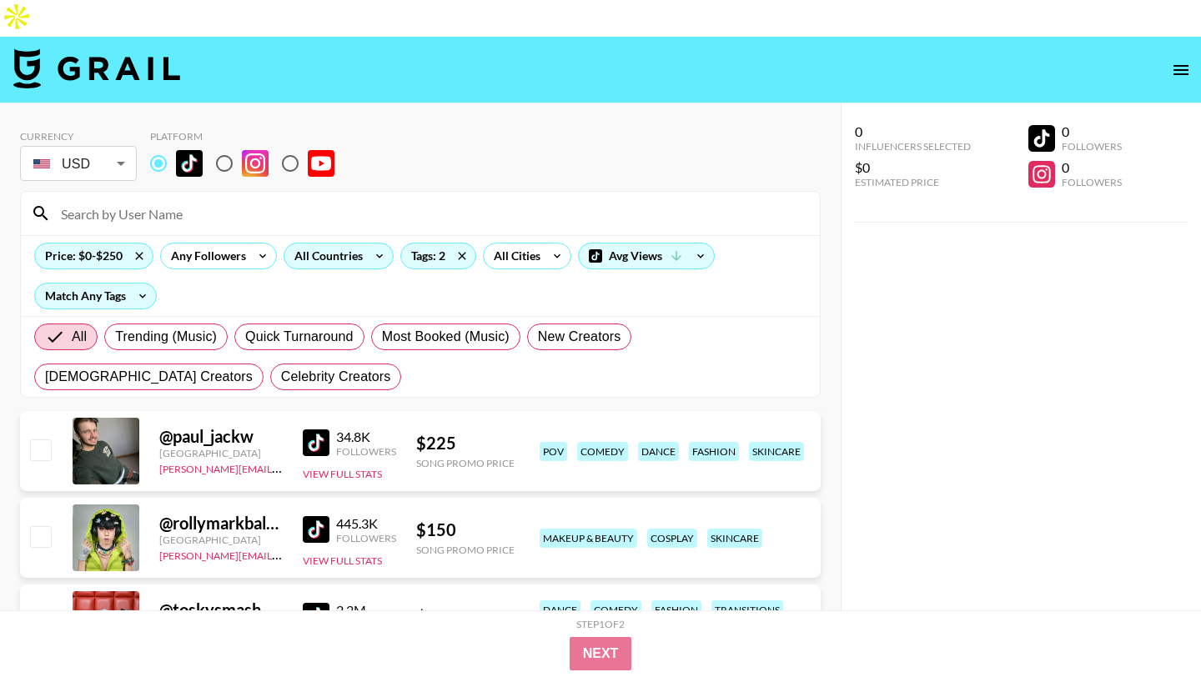
click at [371, 243] on icon at bounding box center [379, 255] width 27 height 25
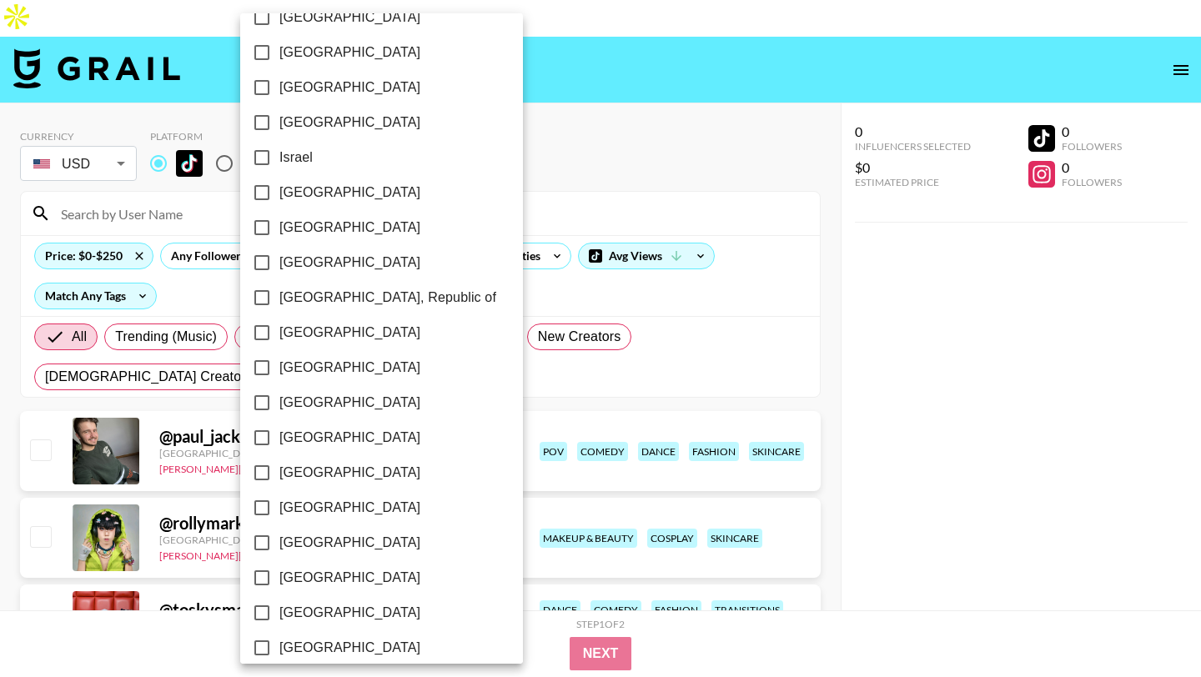
scroll to position [1267, 0]
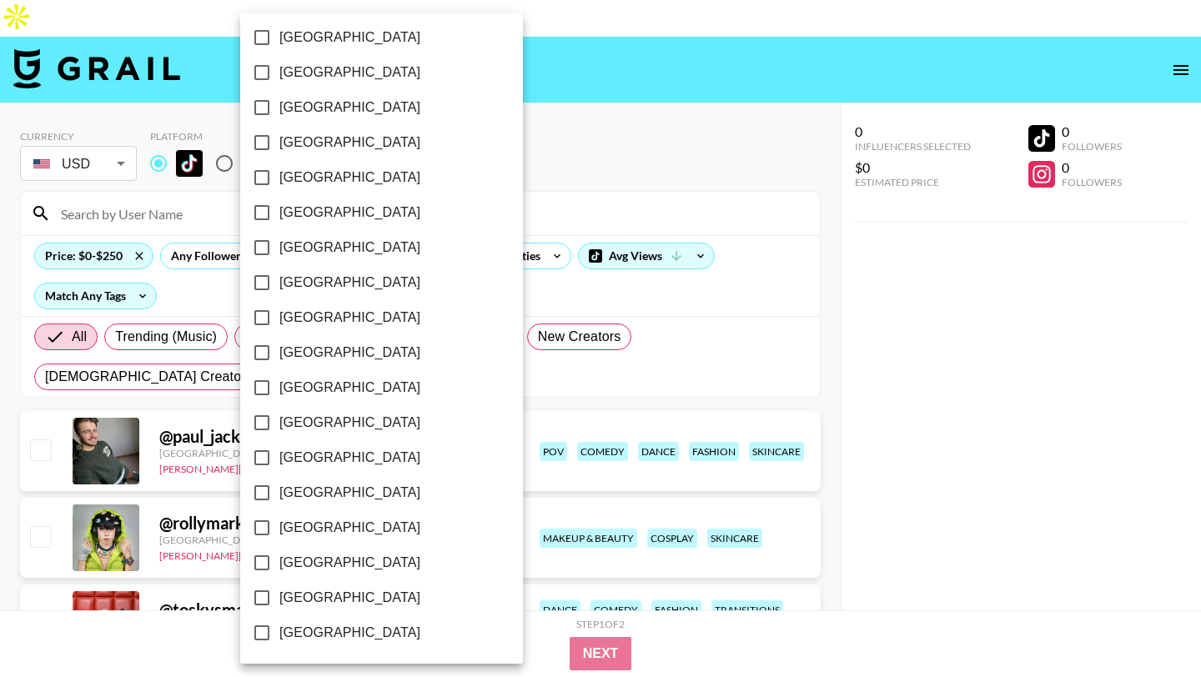
click at [303, 594] on span "[GEOGRAPHIC_DATA]" at bounding box center [349, 598] width 141 height 20
click at [279, 594] on input "[GEOGRAPHIC_DATA]" at bounding box center [261, 597] width 35 height 35
checkbox input "true"
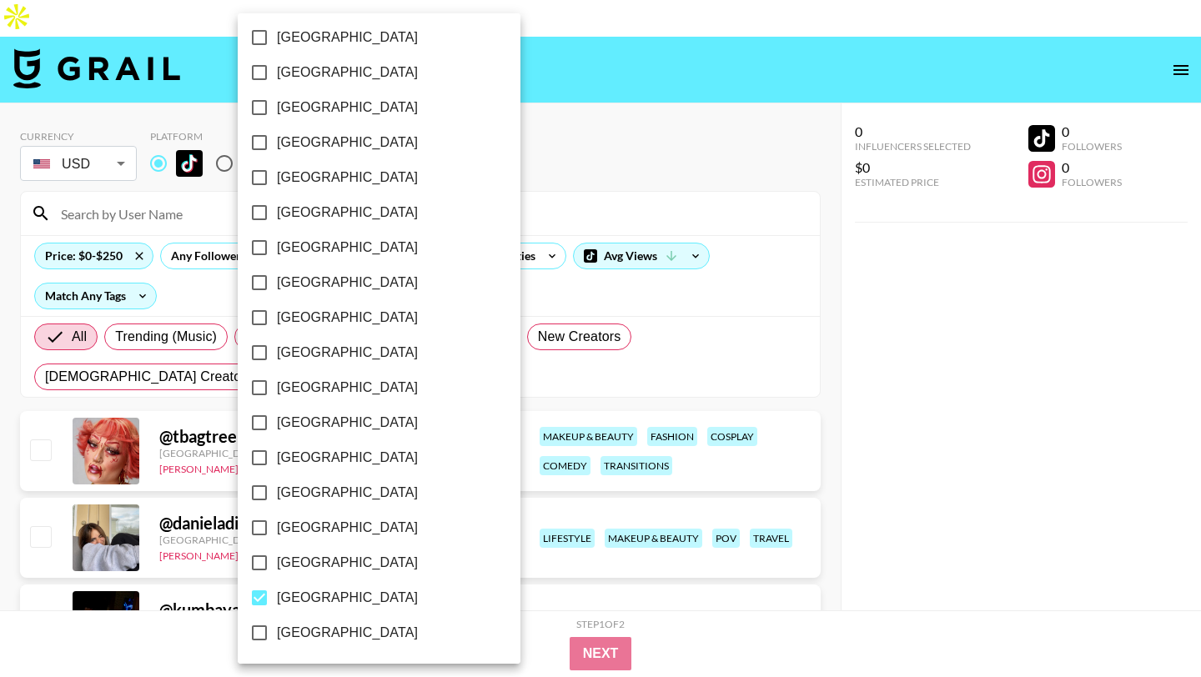
click at [479, 153] on div at bounding box center [600, 338] width 1201 height 677
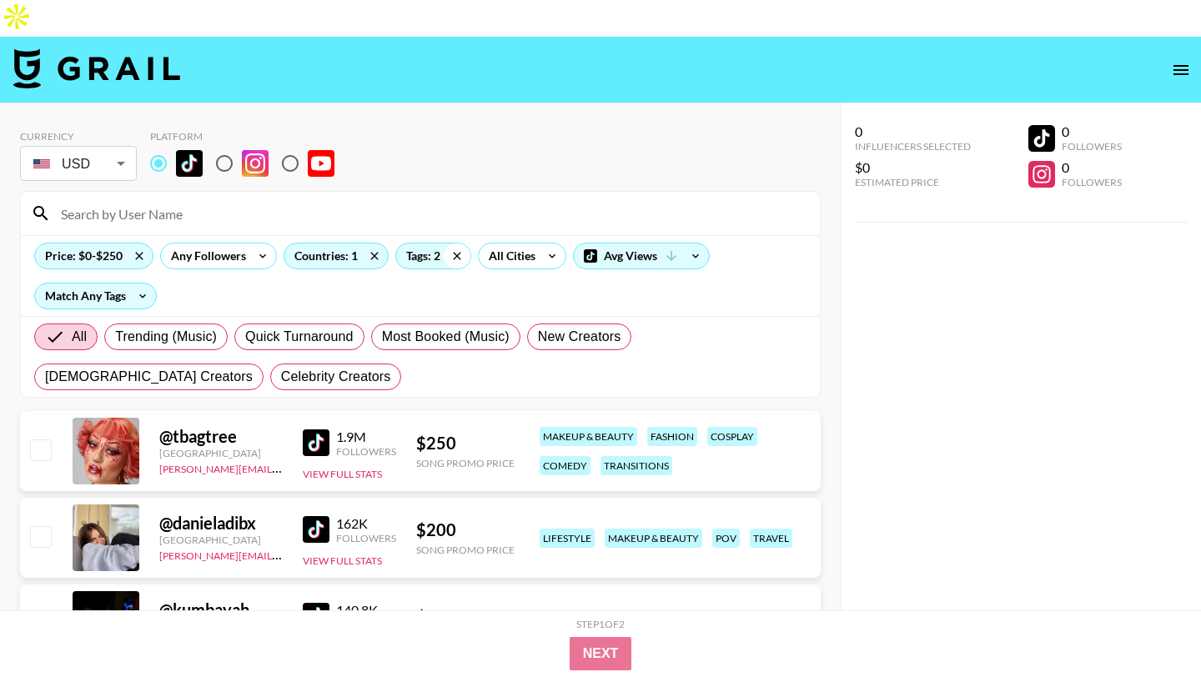
click at [455, 243] on icon at bounding box center [457, 255] width 27 height 25
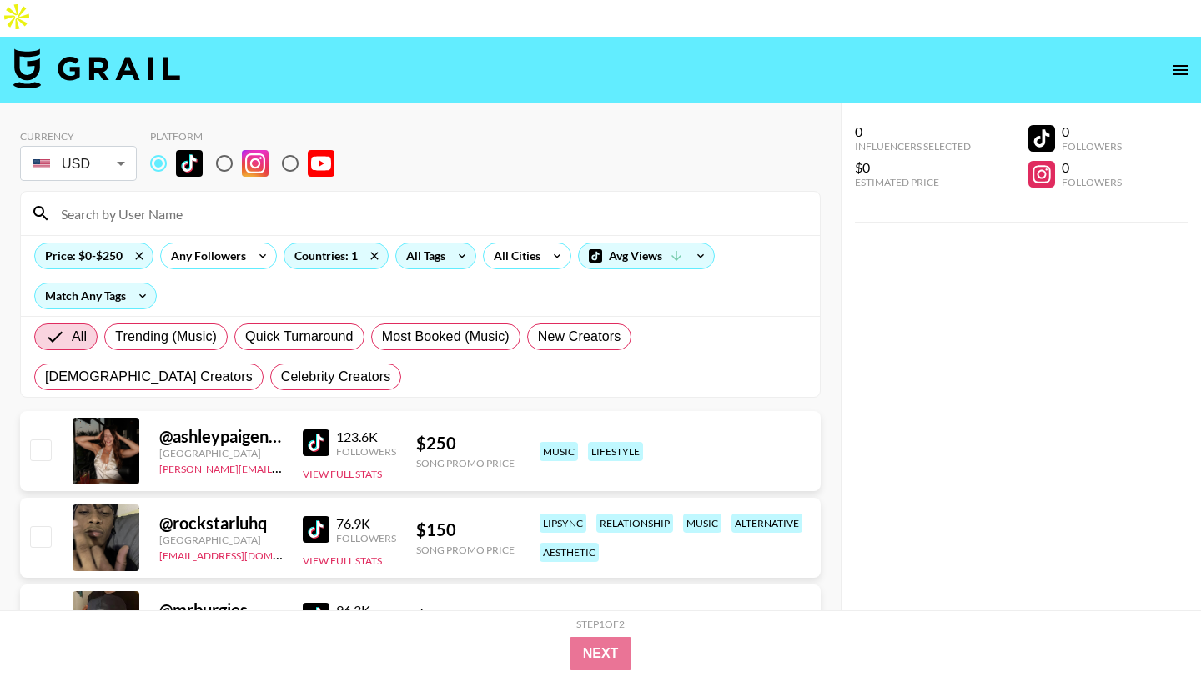
click at [444, 243] on div "All Tags" at bounding box center [422, 255] width 53 height 25
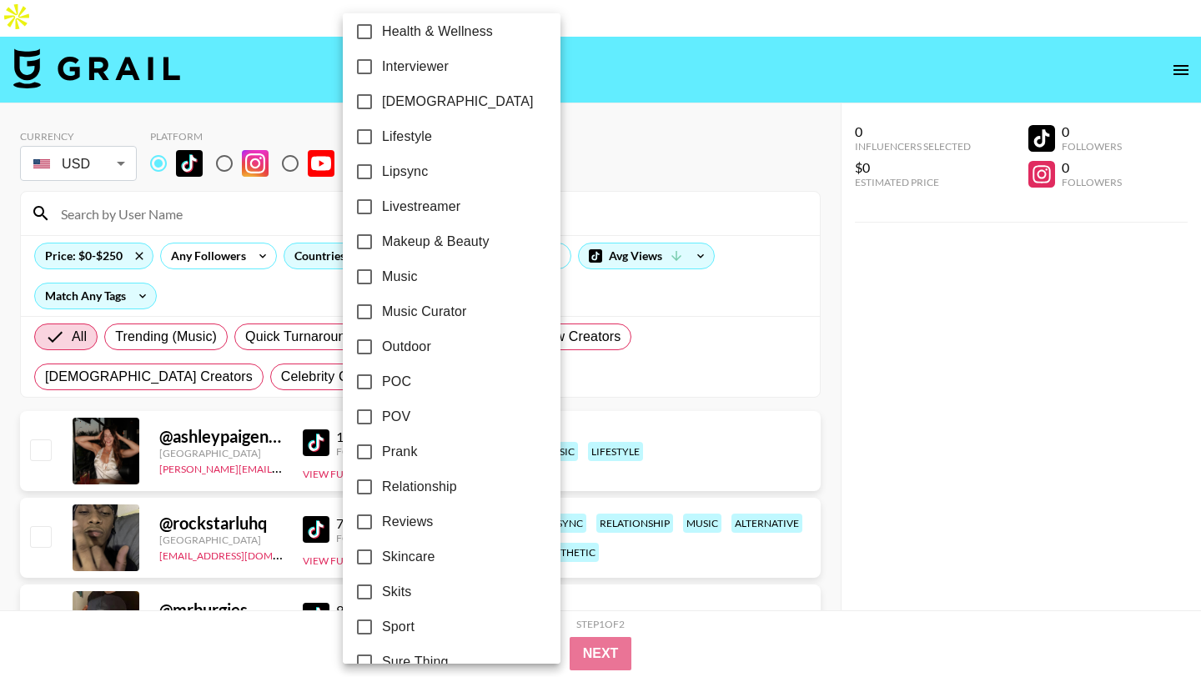
scroll to position [727, 0]
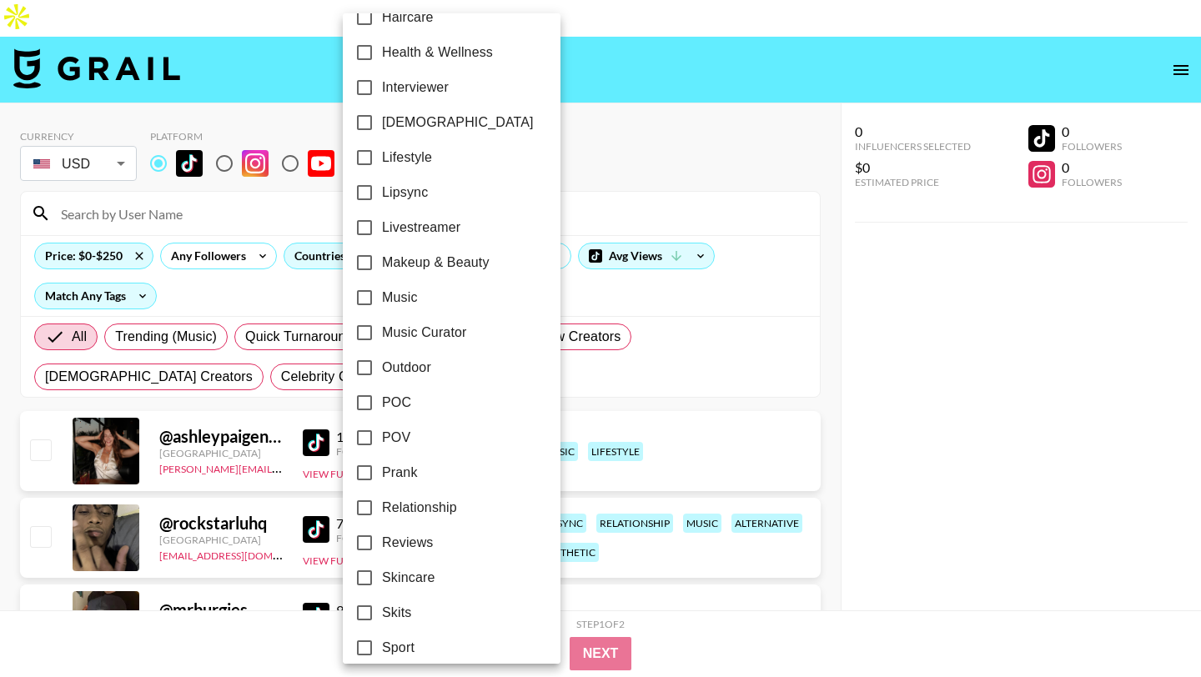
click at [474, 268] on span "Makeup & Beauty" at bounding box center [436, 263] width 108 height 20
click at [382, 268] on input "Makeup & Beauty" at bounding box center [364, 262] width 35 height 35
checkbox input "true"
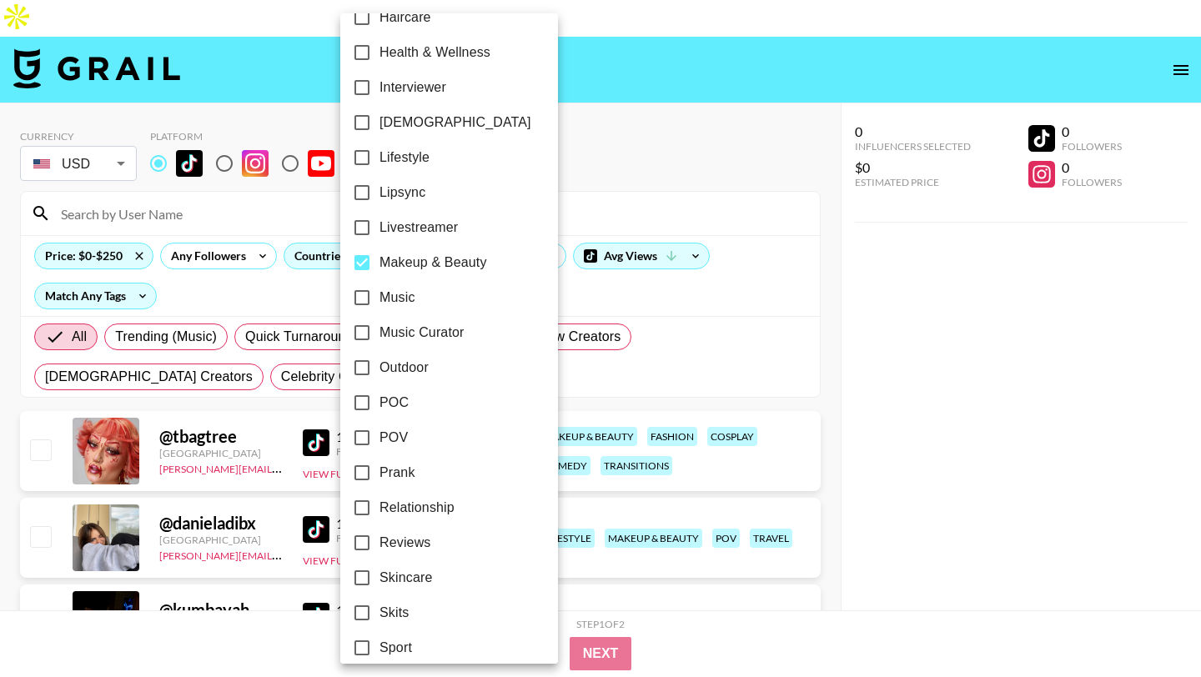
click at [626, 99] on div at bounding box center [600, 338] width 1201 height 677
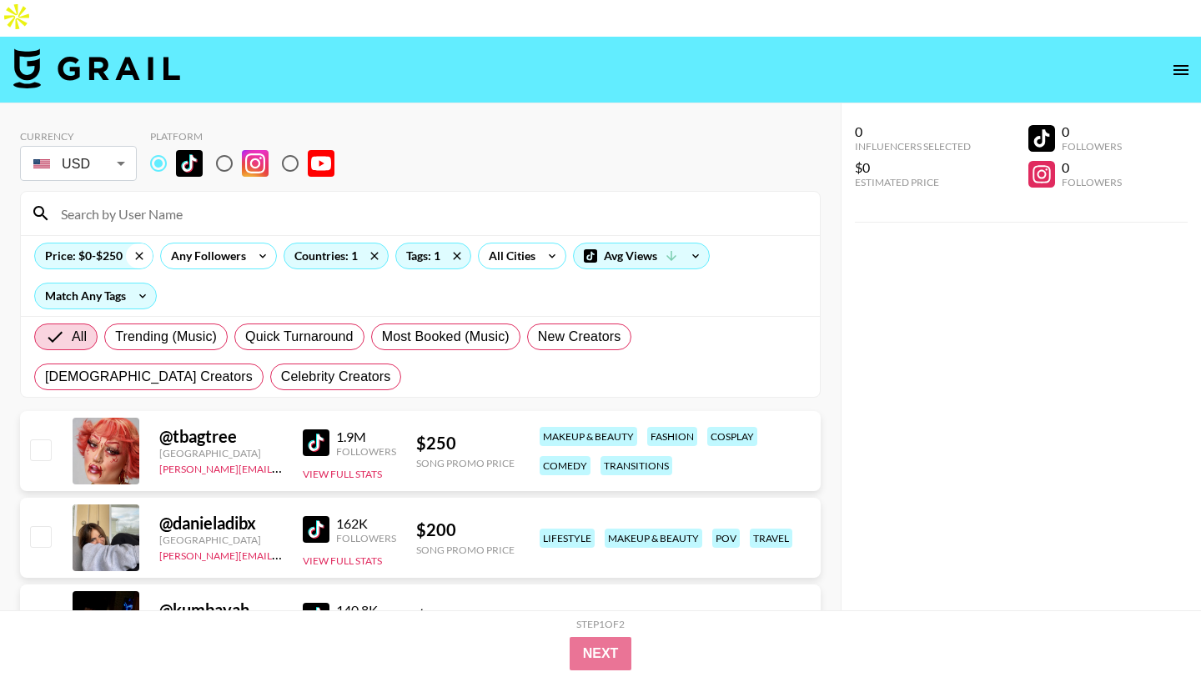
click at [134, 243] on icon at bounding box center [139, 255] width 27 height 25
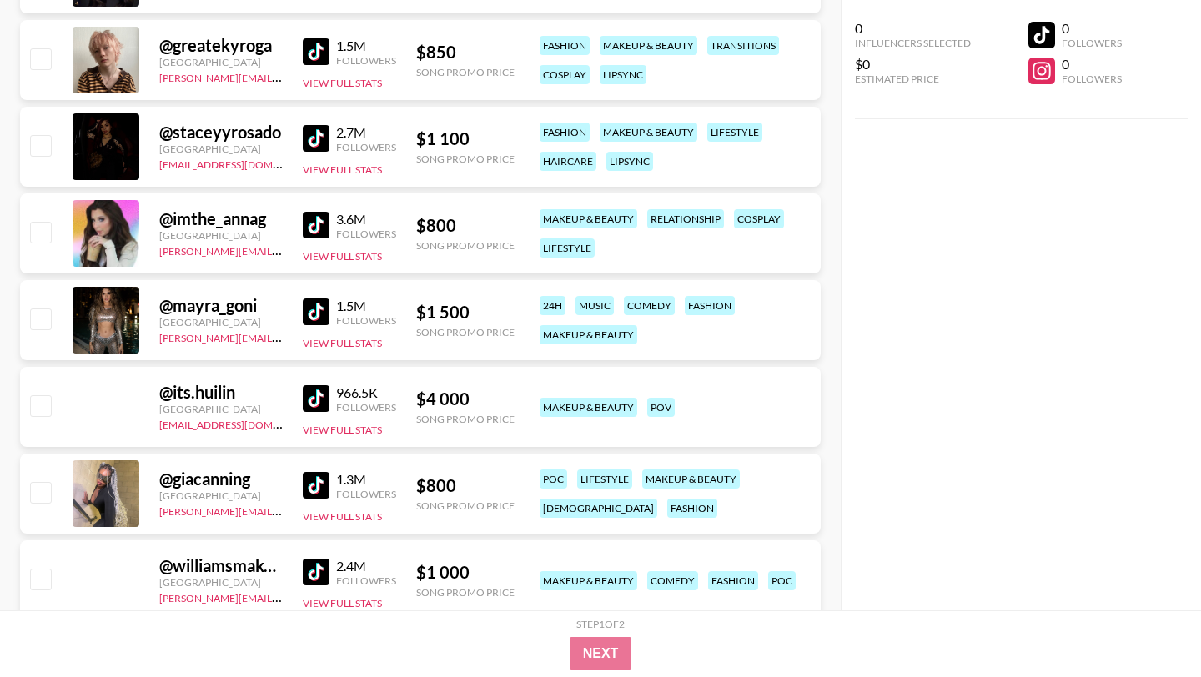
scroll to position [2903, 0]
